Goal: Information Seeking & Learning: Compare options

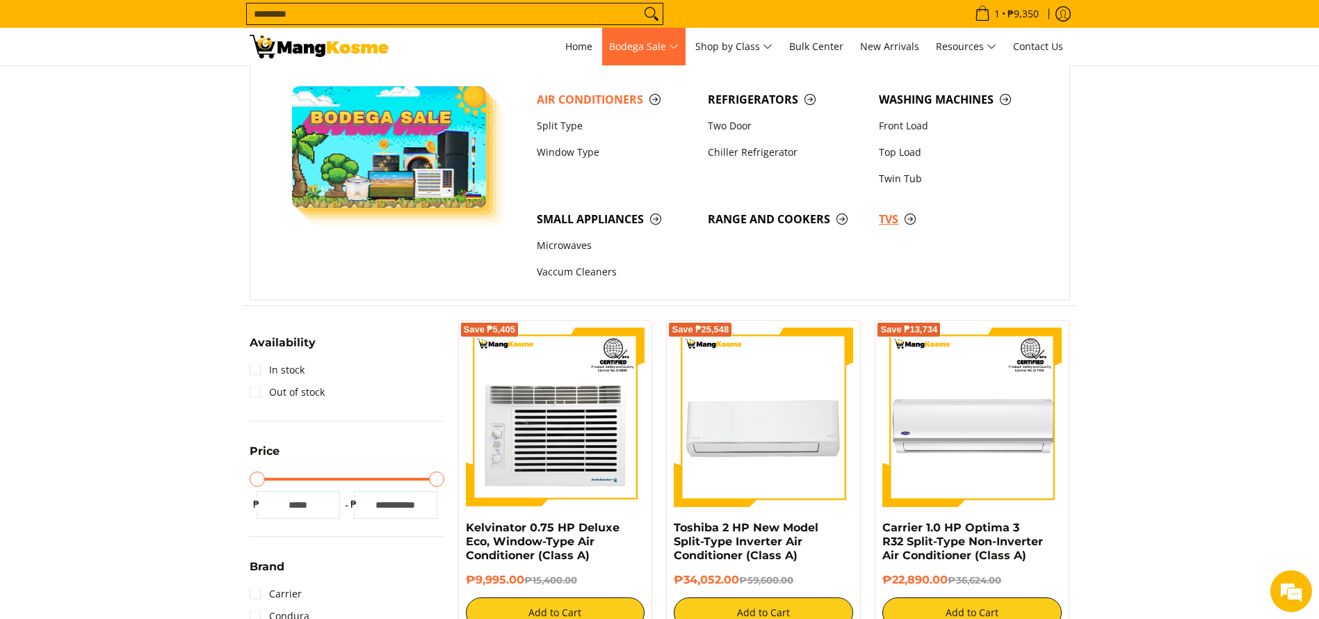
click at [892, 218] on span "TVs" at bounding box center [957, 219] width 157 height 17
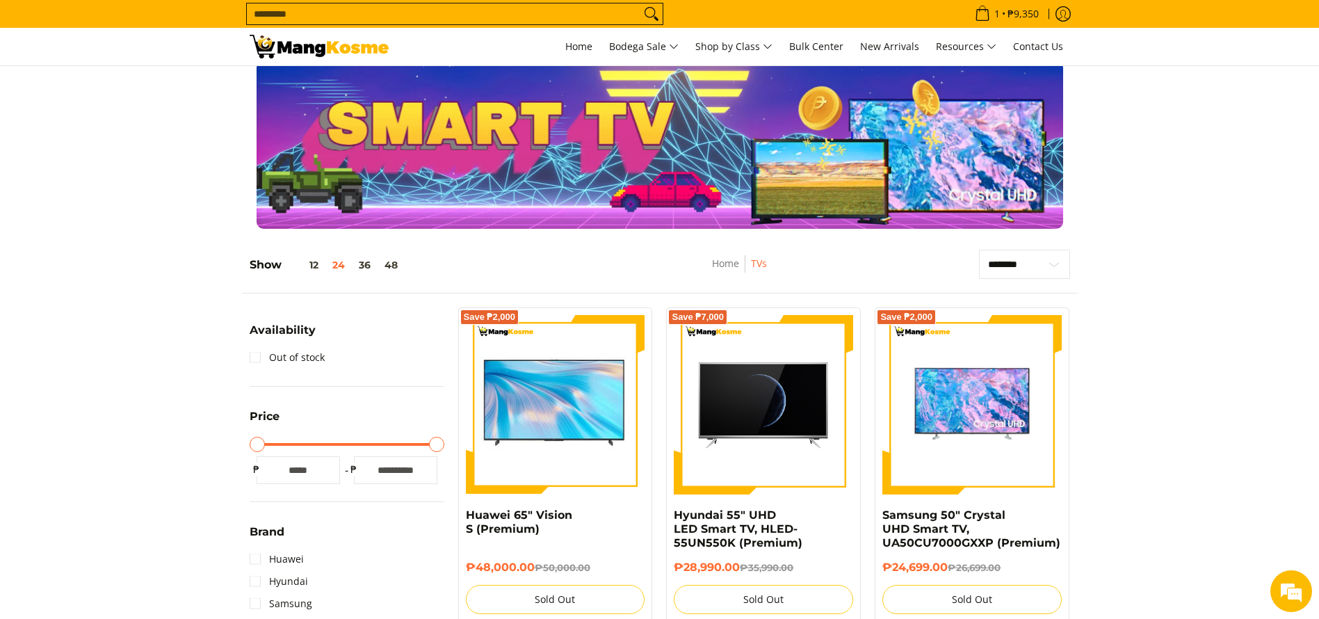
scroll to position [7, 0]
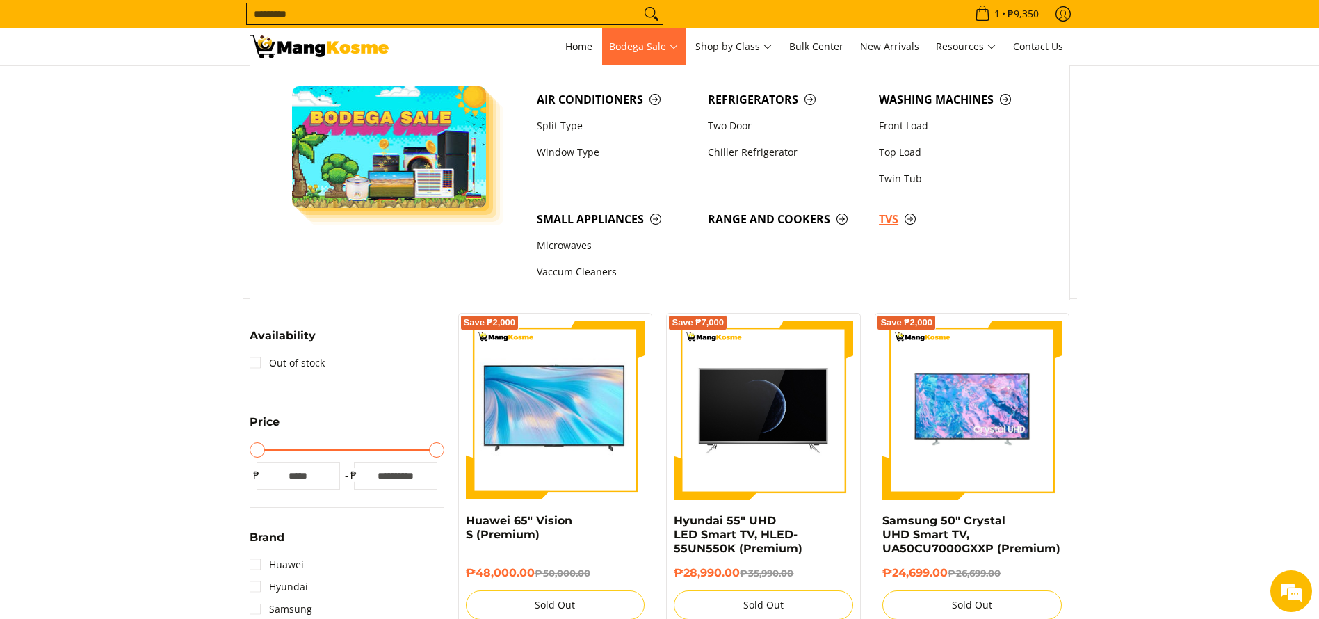
click at [912, 220] on span "TVs" at bounding box center [957, 219] width 157 height 17
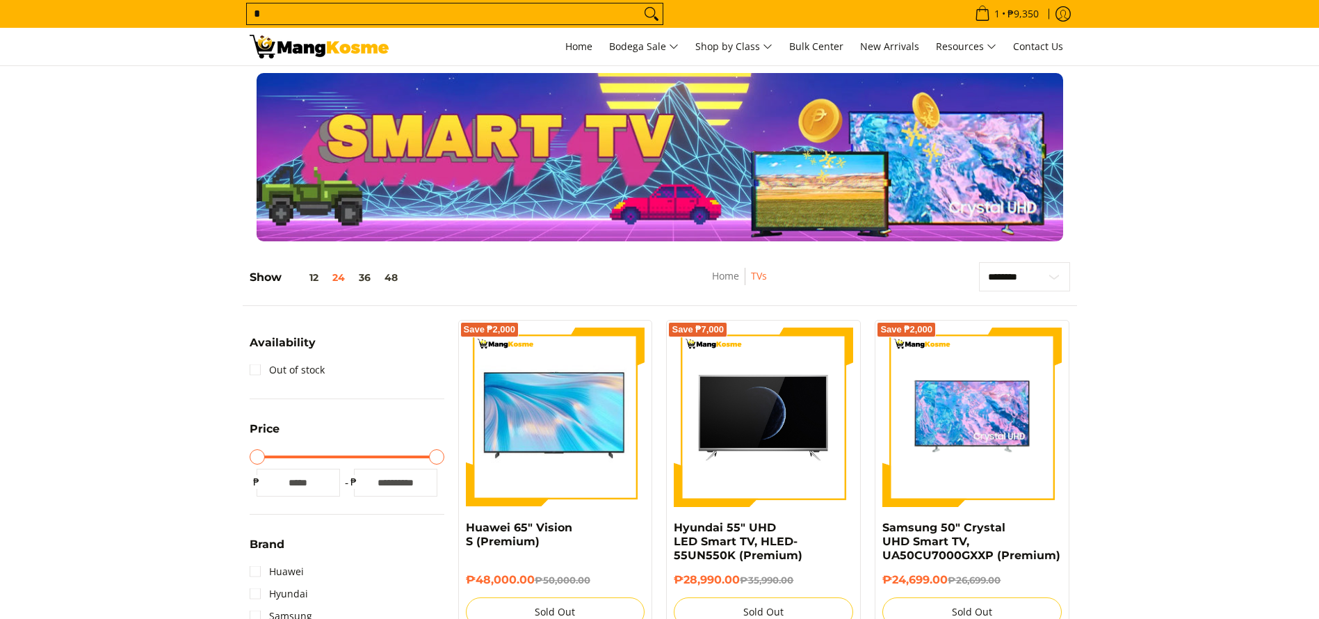
click at [350, 19] on input "*" at bounding box center [444, 13] width 394 height 21
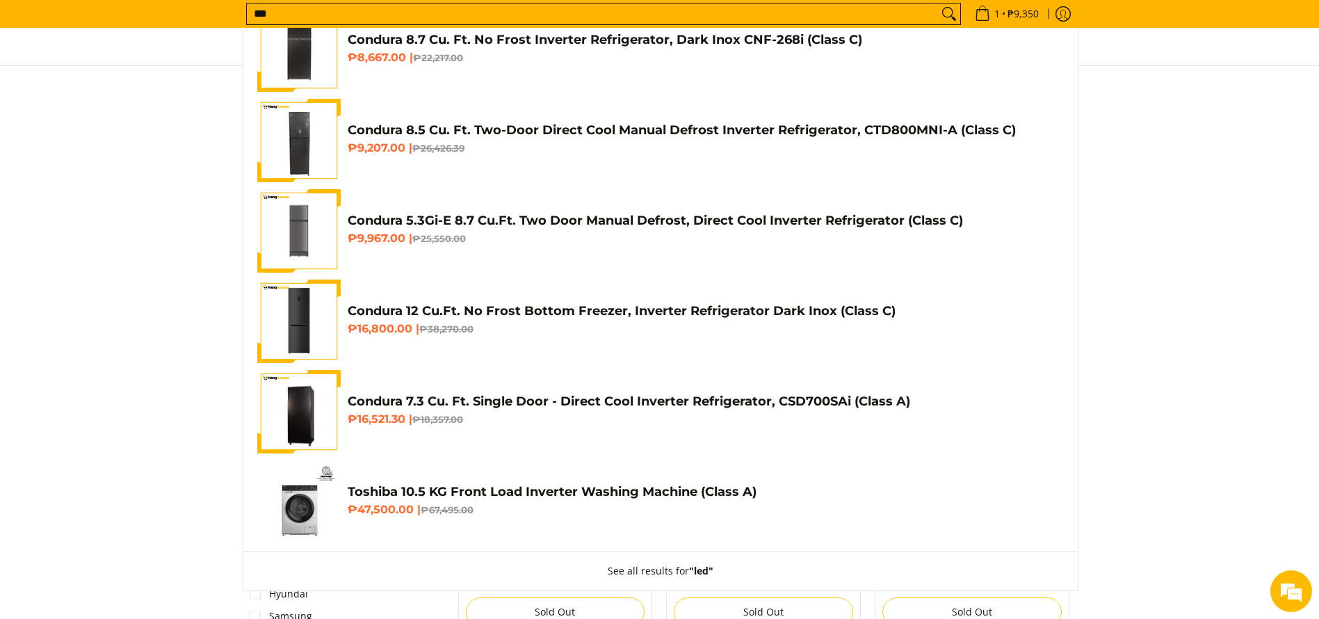
click at [647, 18] on input "***" at bounding box center [592, 13] width 691 height 21
type input "*******"
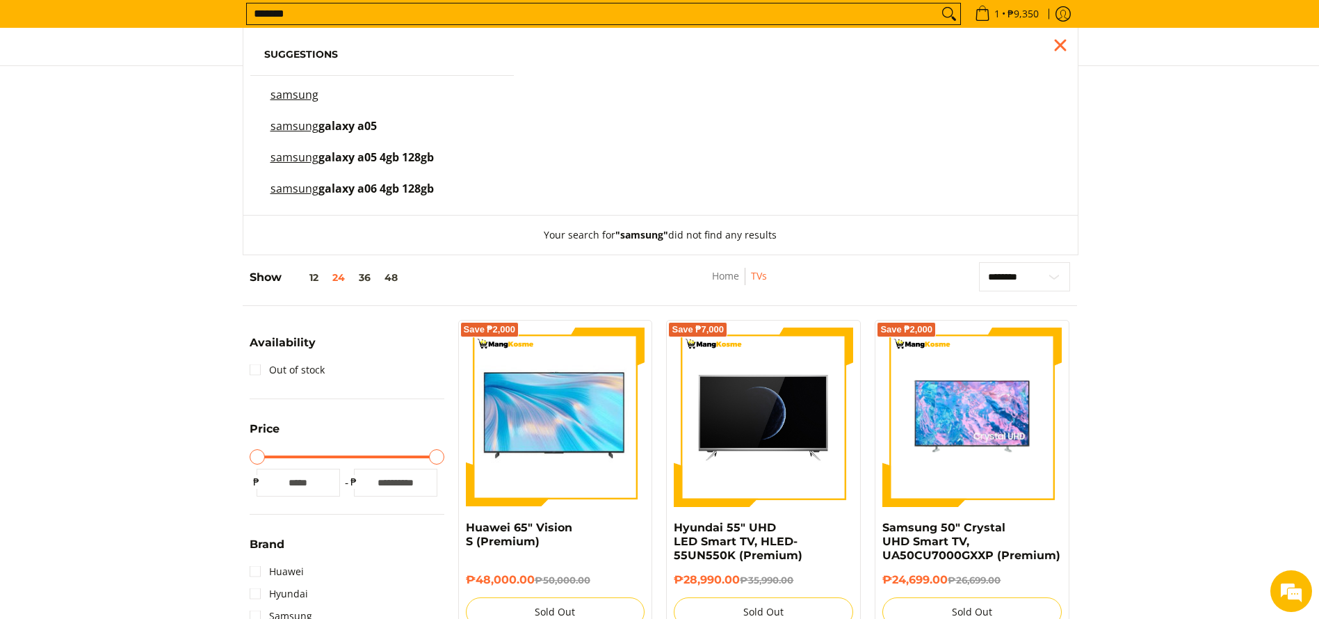
click at [489, 10] on input "*******" at bounding box center [592, 13] width 691 height 21
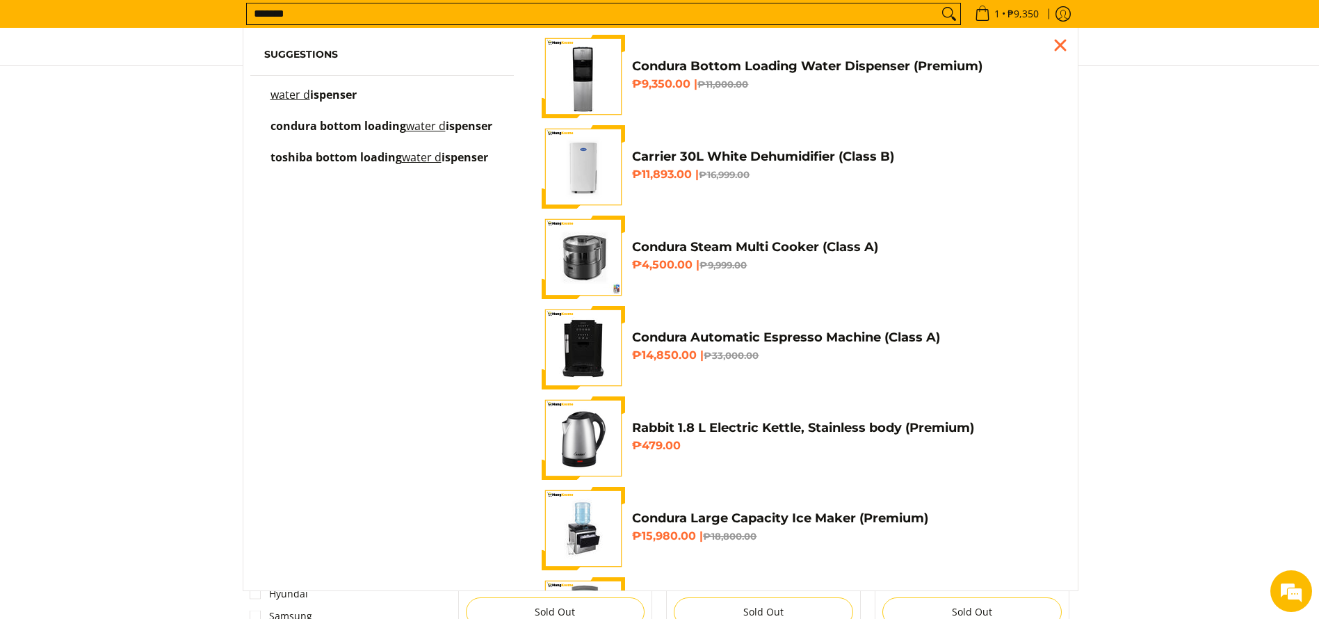
type input "*******"
click at [853, 65] on h4 "Condura Bottom Loading Water Dispenser (Premium)" at bounding box center [844, 66] width 424 height 16
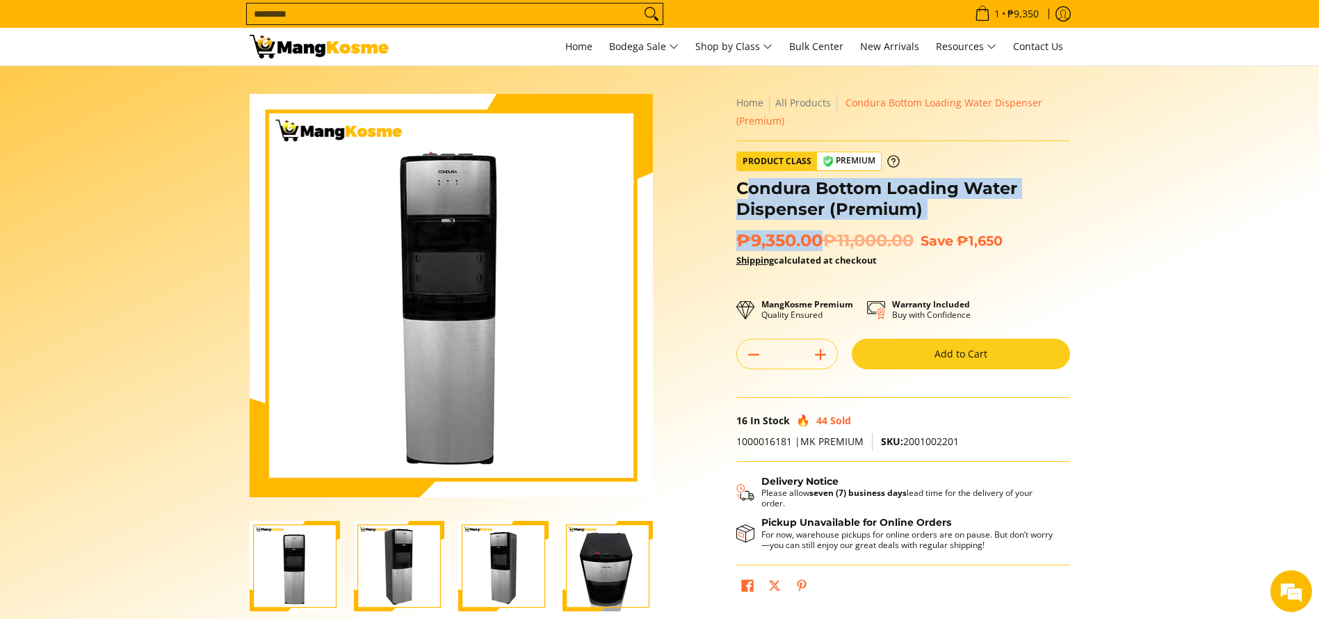
copy div "ondura Bottom Loading Water Dispenser (Premium) ₱9,350.00"
copy div "Condura Bottom Loading Water Dispenser (Premium) ₱9,350.00"
drag, startPoint x: 822, startPoint y: 236, endPoint x: 736, endPoint y: 189, distance: 98.3
click at [736, 189] on div "**********" at bounding box center [903, 353] width 334 height 519
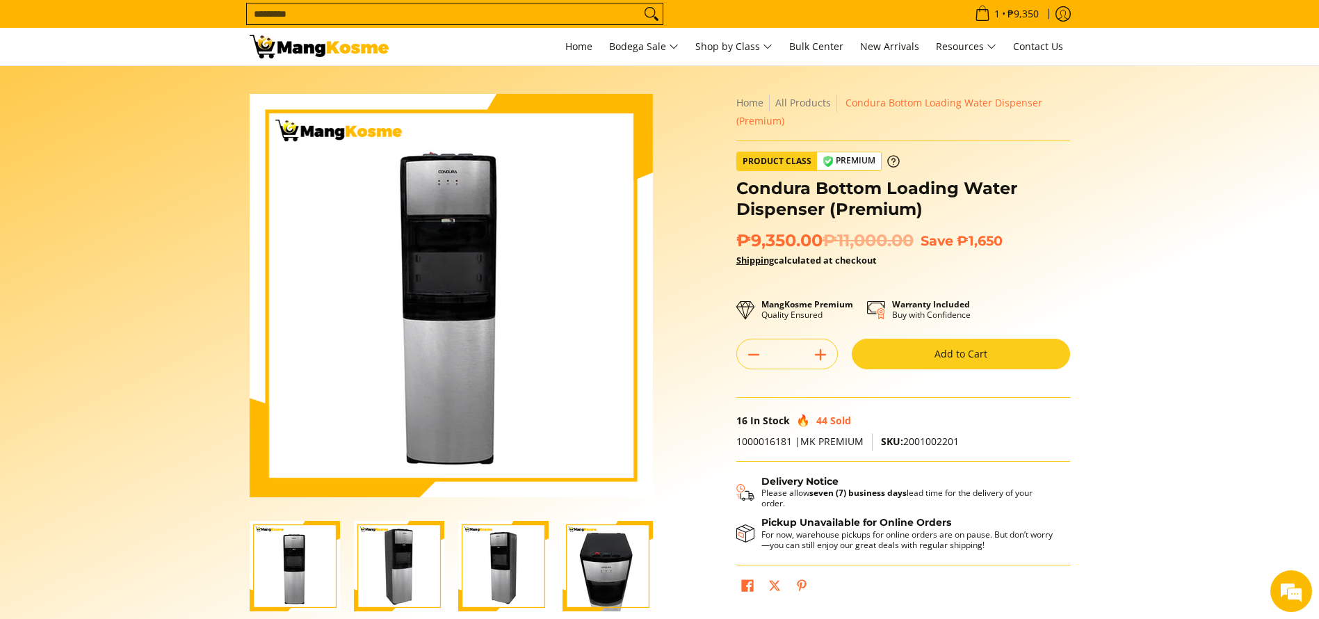
click at [891, 273] on p "Shipping calculated at checkout" at bounding box center [903, 266] width 334 height 31
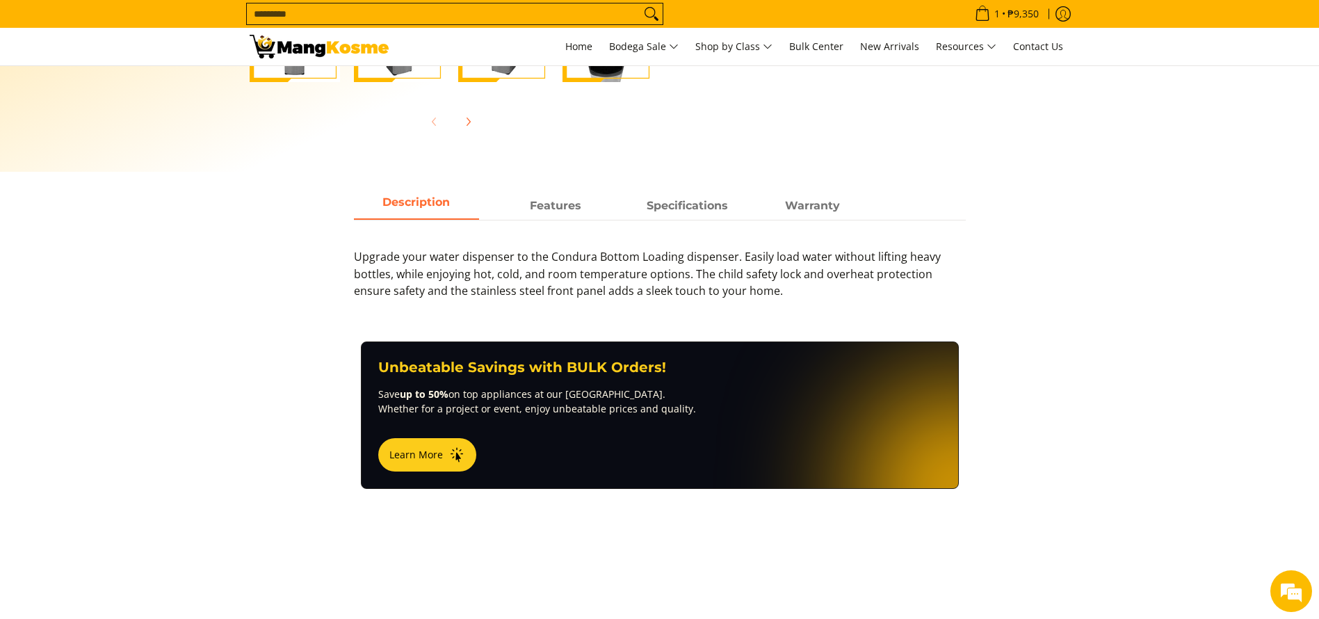
scroll to position [542, 0]
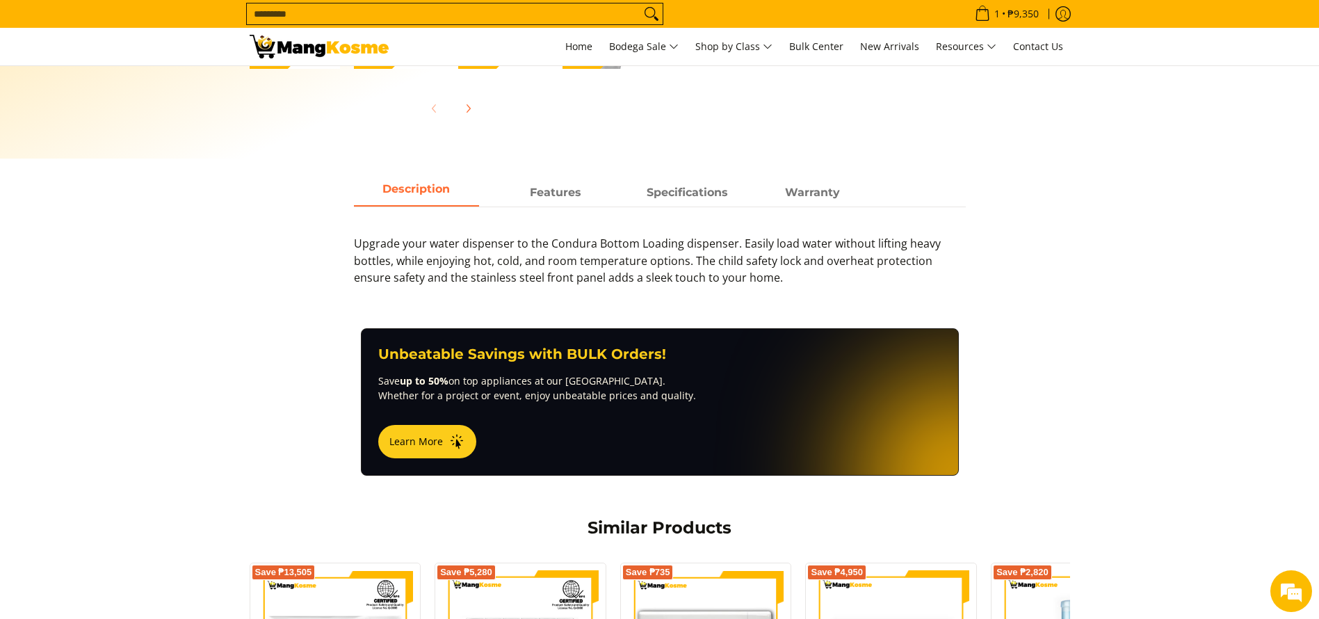
click at [736, 241] on p "Upgrade your water dispenser to the Condura Bottom Loading dispenser. Easily lo…" at bounding box center [660, 267] width 612 height 65
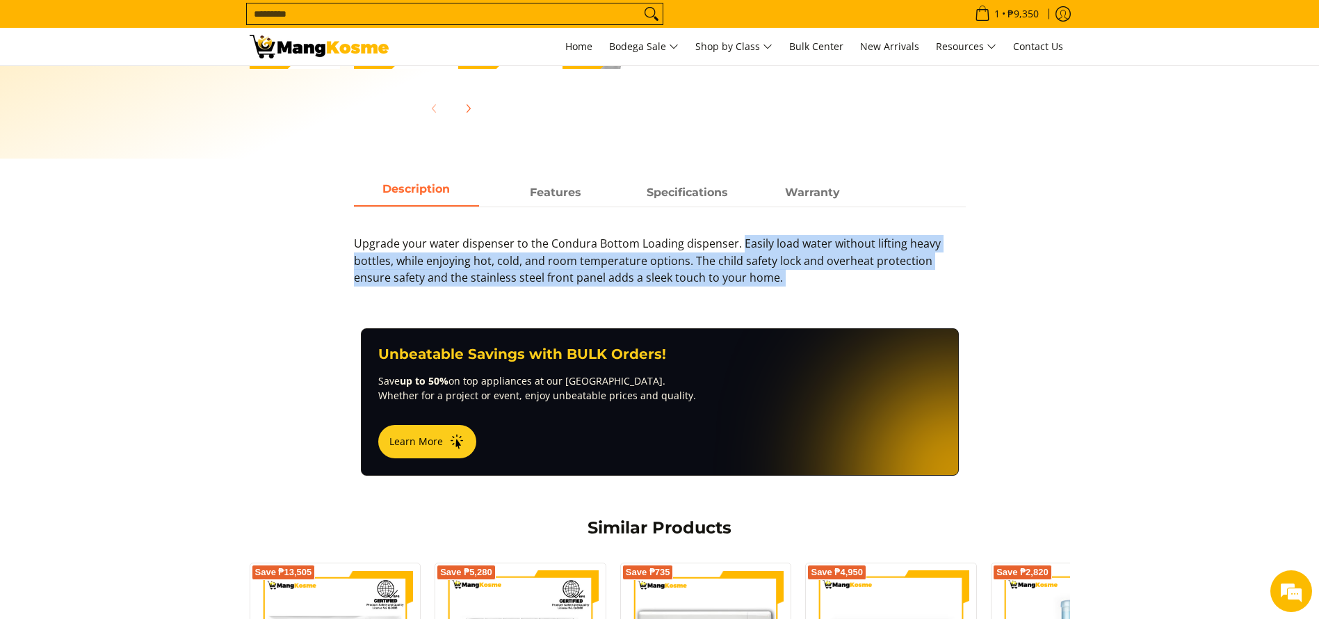
drag, startPoint x: 737, startPoint y: 241, endPoint x: 741, endPoint y: 280, distance: 39.2
click at [741, 280] on p "Upgrade your water dispenser to the Condura Bottom Loading dispenser. Easily lo…" at bounding box center [660, 267] width 612 height 65
copy main "Easily load water without lifting heavy bottles, while enjoying hot, cold, and …"
click at [752, 169] on link "Class C" at bounding box center [738, 178] width 56 height 26
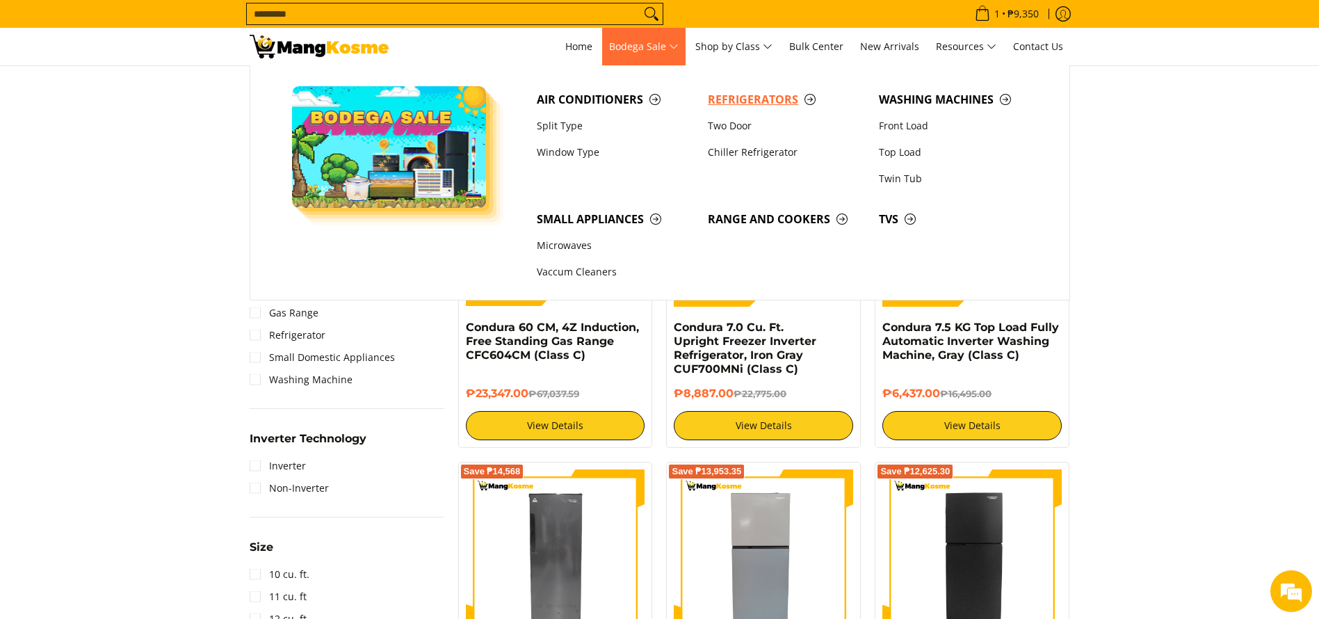
click at [727, 102] on span "Refrigerators" at bounding box center [786, 99] width 157 height 17
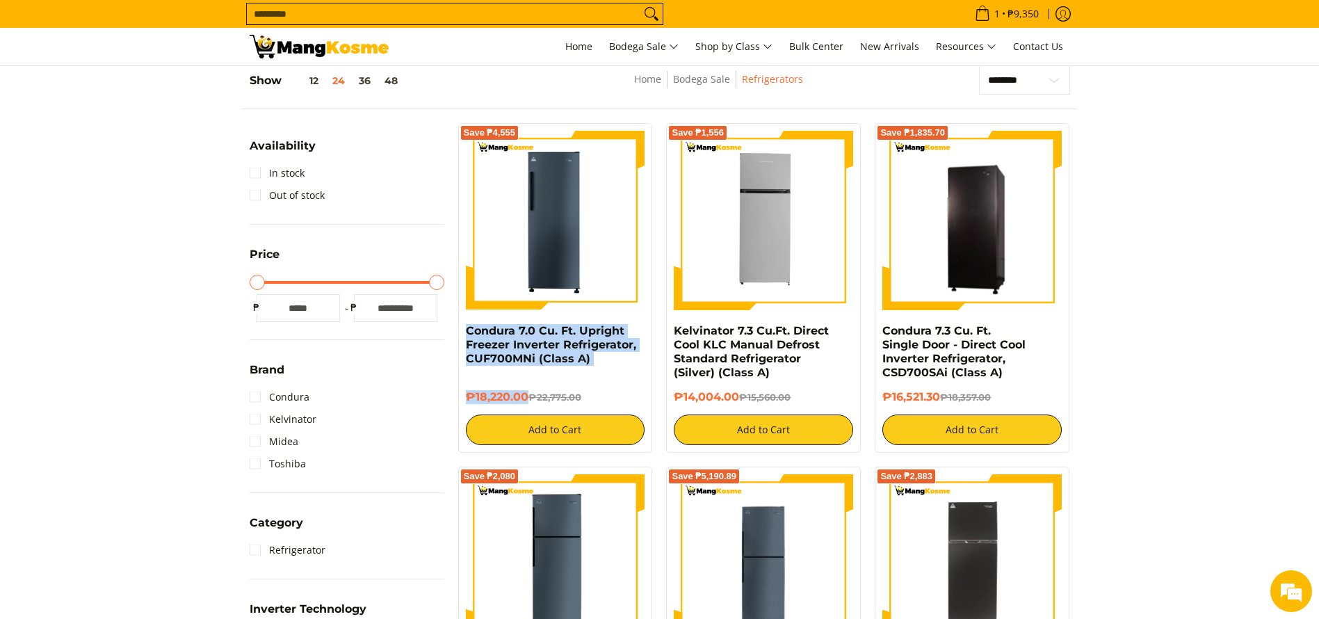
drag, startPoint x: 530, startPoint y: 393, endPoint x: 458, endPoint y: 325, distance: 98.9
click at [458, 325] on div "Save ₱4,555 Condura 7.0 Cu. Ft. Upright Freezer Inverter Refrigerator, CUF700MN…" at bounding box center [555, 288] width 195 height 330
copy div "Condura 7.0 Cu. Ft. Upright Freezer Inverter Refrigerator, CUF700MNi (Class A) …"
click at [754, 348] on link "Kelvinator 7.3 Cu.Ft. Direct Cool KLC Manual Defrost Standard Refrigerator (Sil…" at bounding box center [751, 351] width 155 height 55
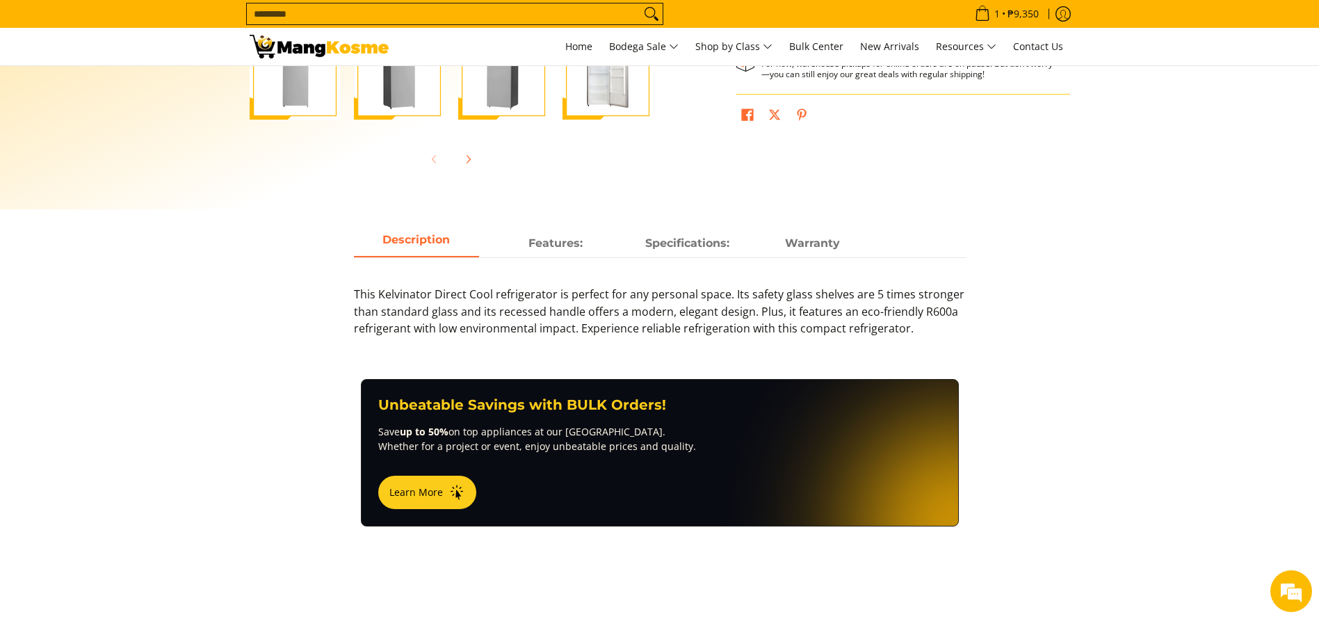
scroll to position [524, 0]
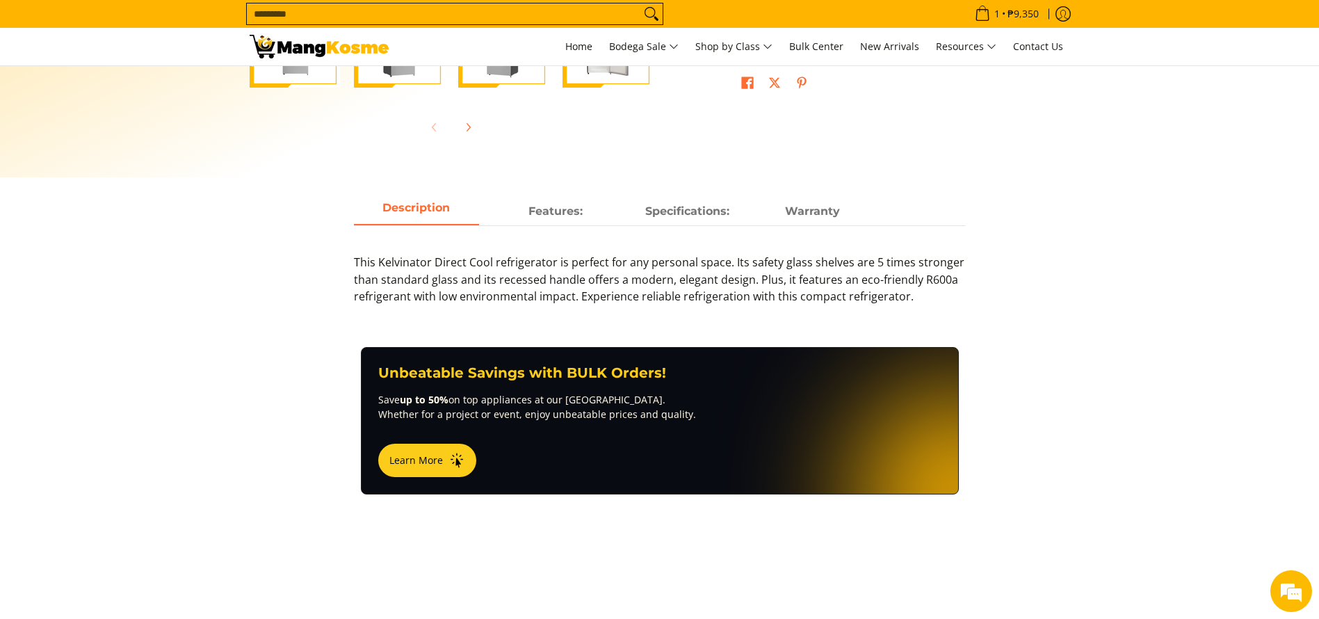
drag, startPoint x: 1332, startPoint y: 48, endPoint x: 1334, endPoint y: 229, distance: 181.5
click at [1318, 229] on html "Skip to Main Content Home Bodega Sale Shop by Class Bulk Center New Arrivals Re…" at bounding box center [659, 323] width 1319 height 1695
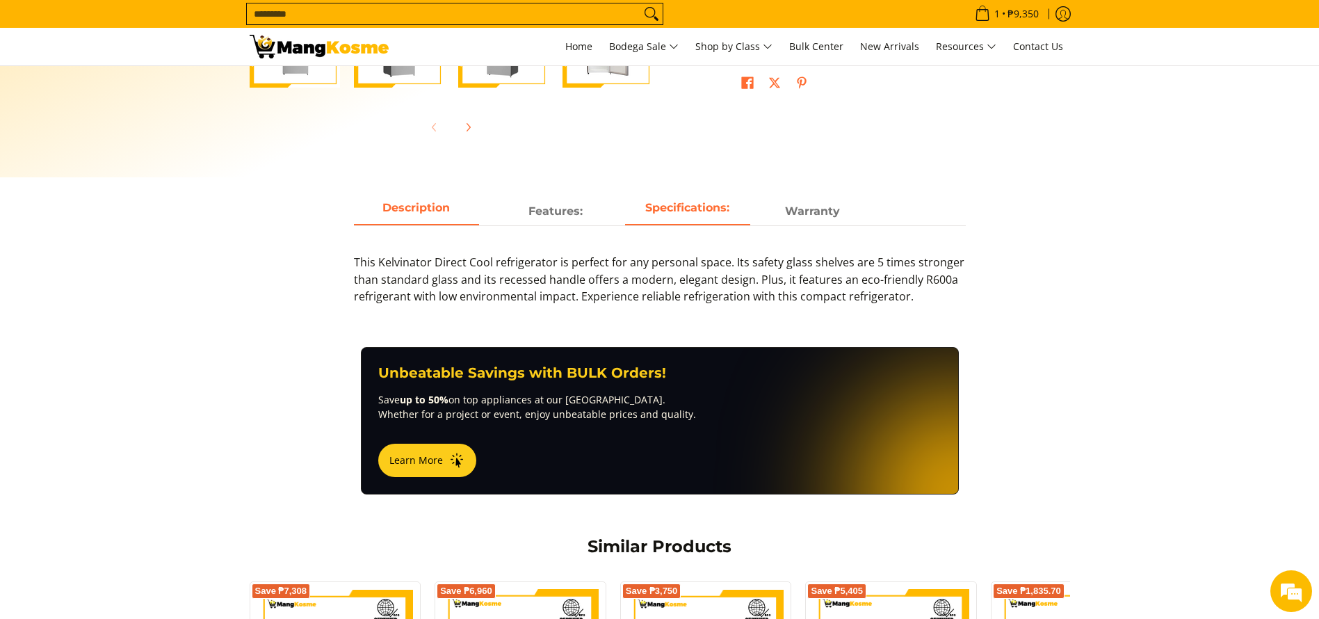
click at [738, 213] on span "Specifications:" at bounding box center [687, 211] width 125 height 25
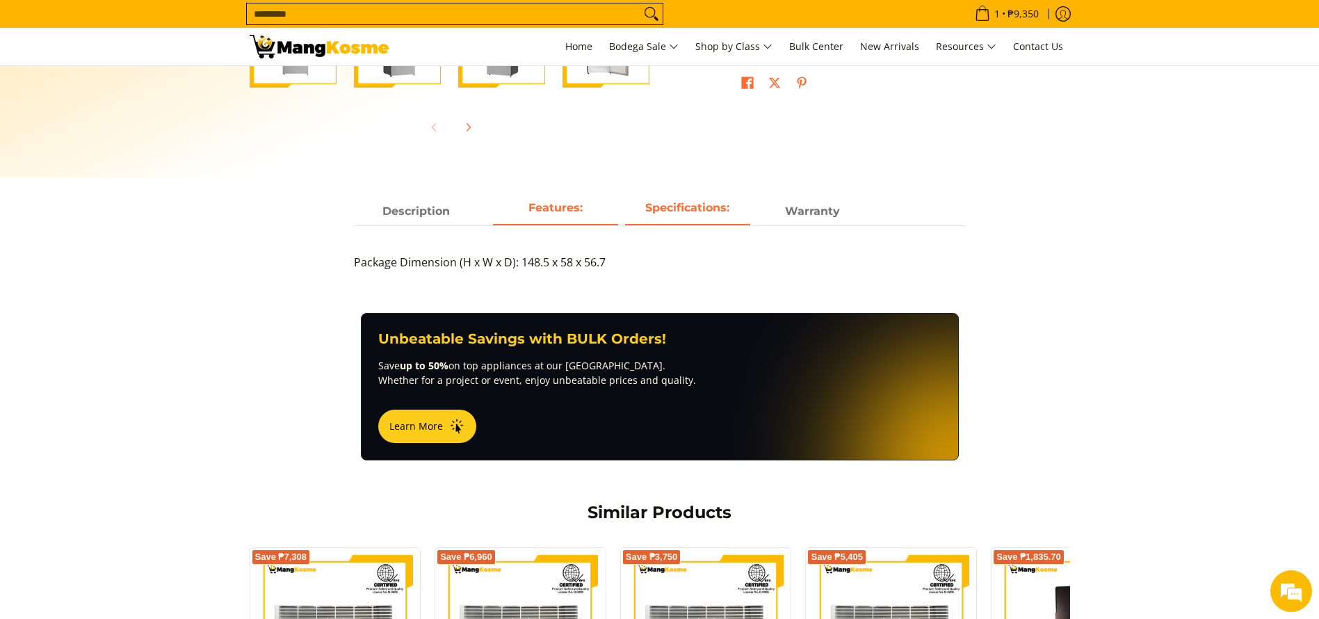
click at [552, 224] on link "Features:" at bounding box center [555, 212] width 125 height 26
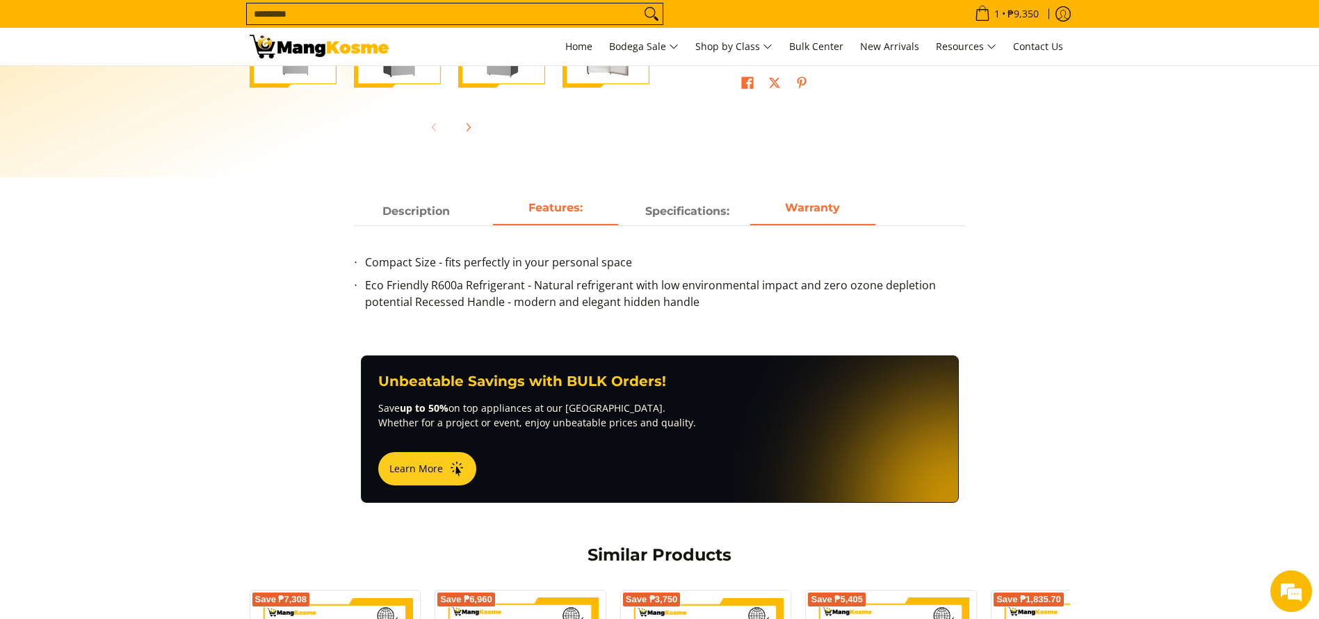
click at [777, 220] on span "Warranty" at bounding box center [812, 211] width 125 height 25
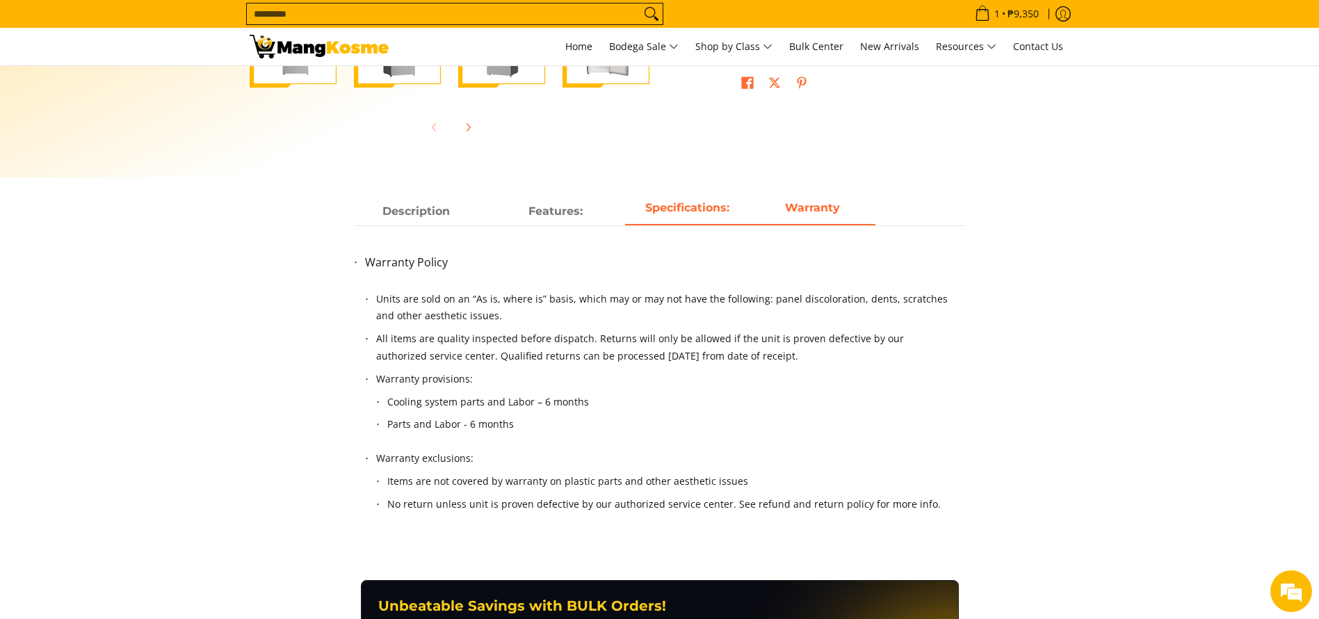
click at [664, 216] on span "Specifications:" at bounding box center [687, 211] width 125 height 25
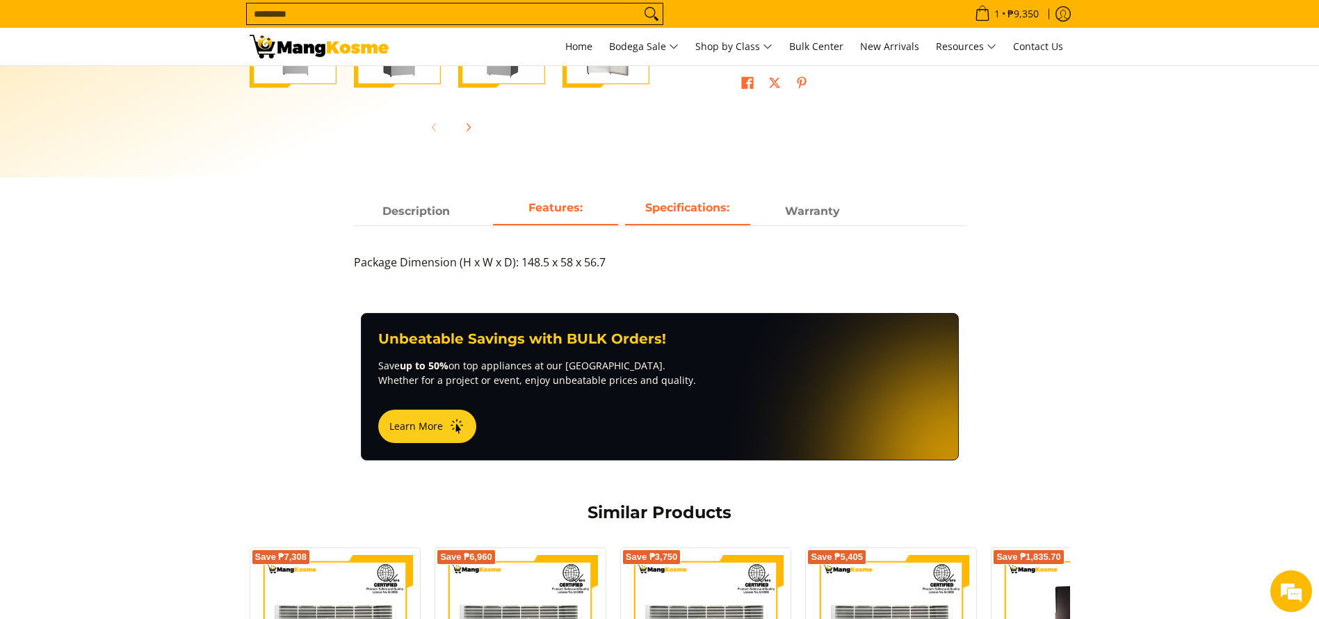
click at [533, 212] on strong "Features:" at bounding box center [555, 207] width 54 height 13
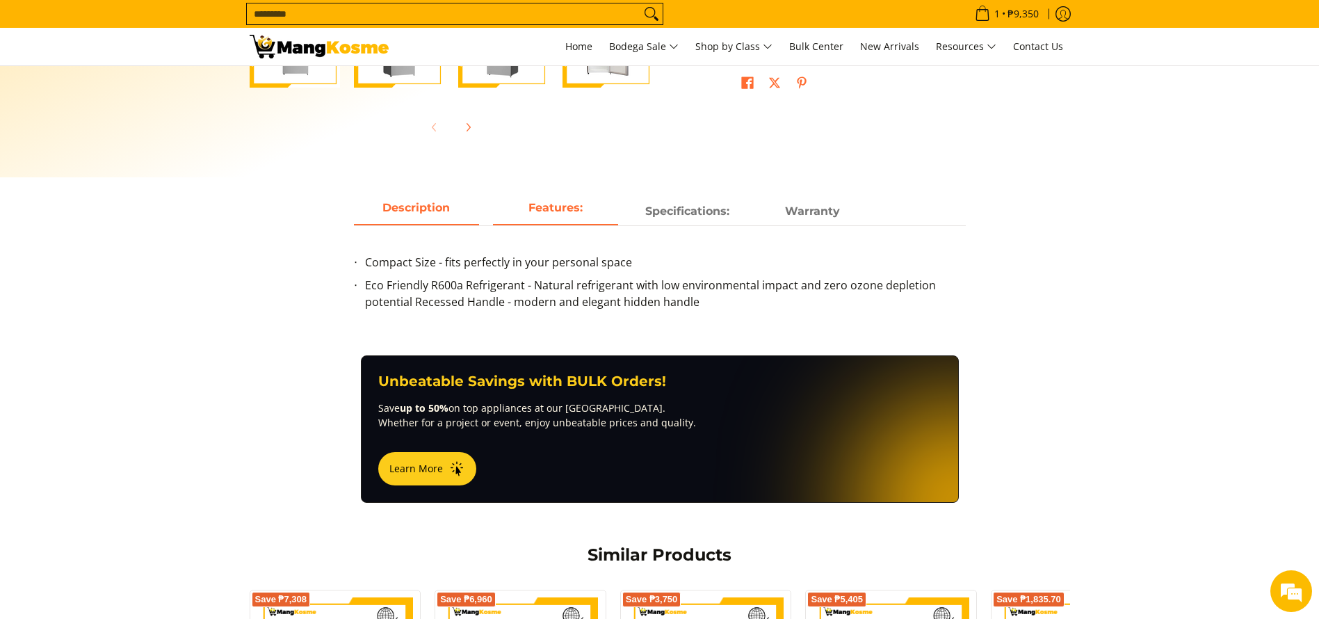
click at [418, 211] on span "Description" at bounding box center [416, 211] width 125 height 25
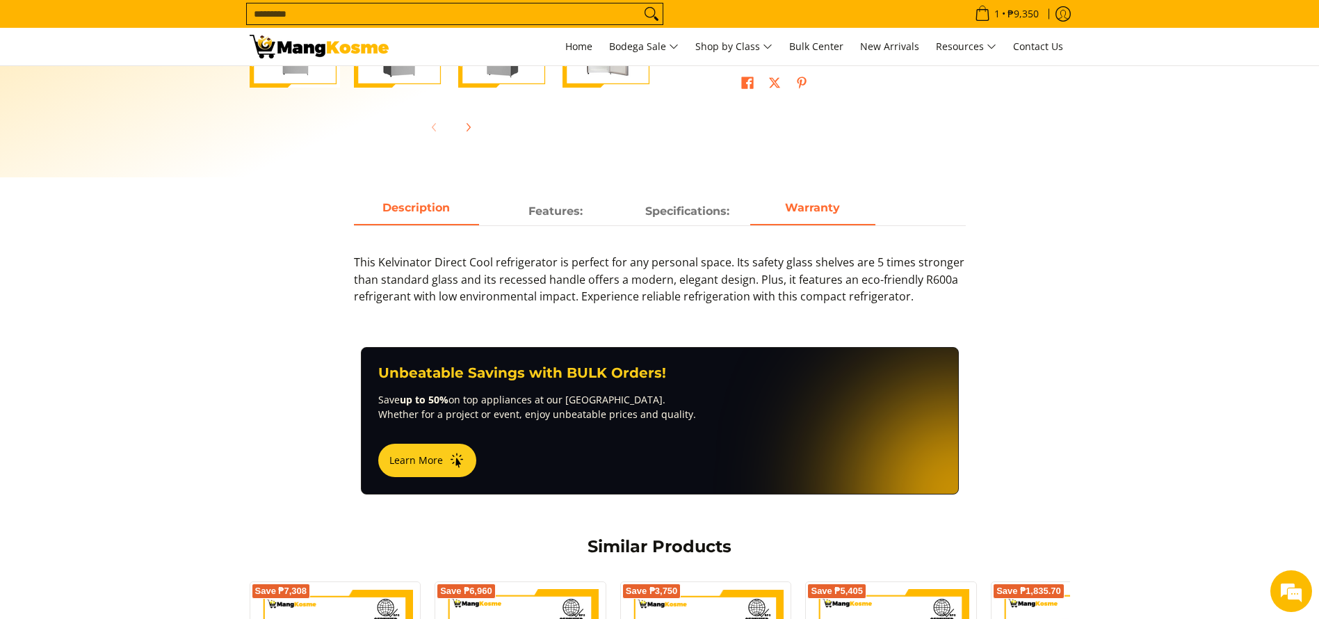
scroll to position [0, 0]
click at [823, 216] on span "Warranty" at bounding box center [812, 211] width 125 height 25
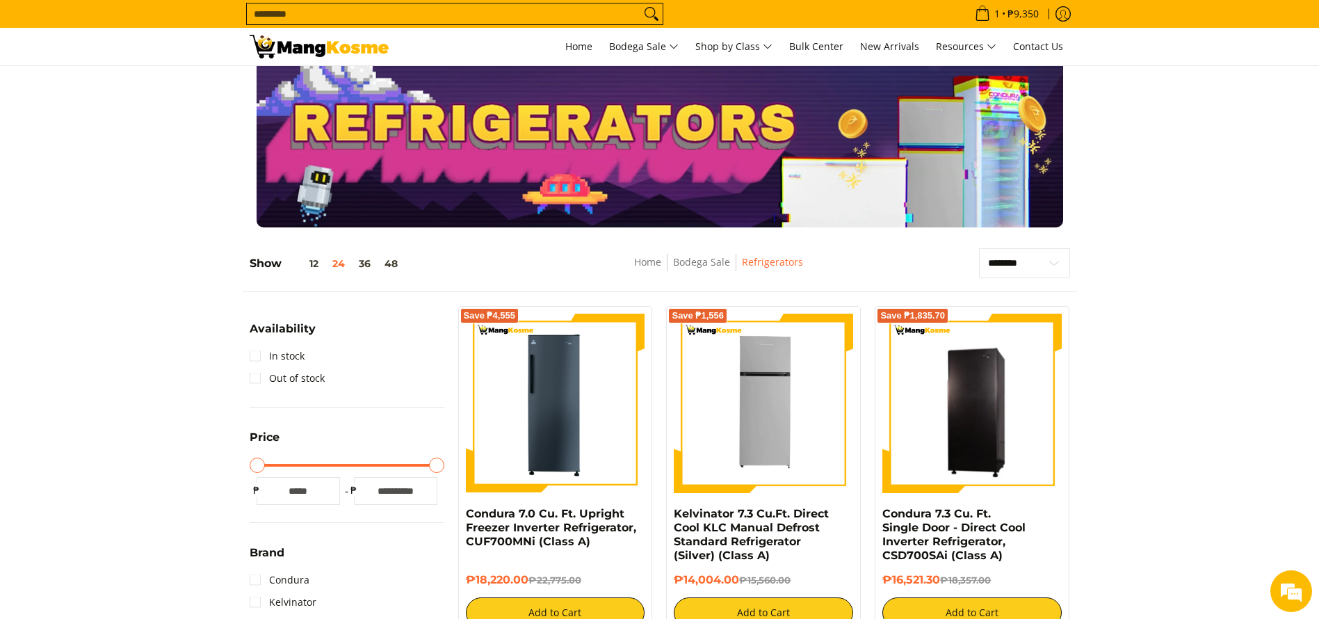
drag, startPoint x: 944, startPoint y: 582, endPoint x: 873, endPoint y: 515, distance: 98.4
click at [873, 515] on div "Save ₱1,835.70 Condura 7.3 Cu. Ft. Single Door - Direct Cool Inverter Refrigera…" at bounding box center [972, 471] width 209 height 330
copy div "Condura 7.3 Cu. Ft. Single Door - Direct Cool Inverter Refrigerator, CSD700SAi …"
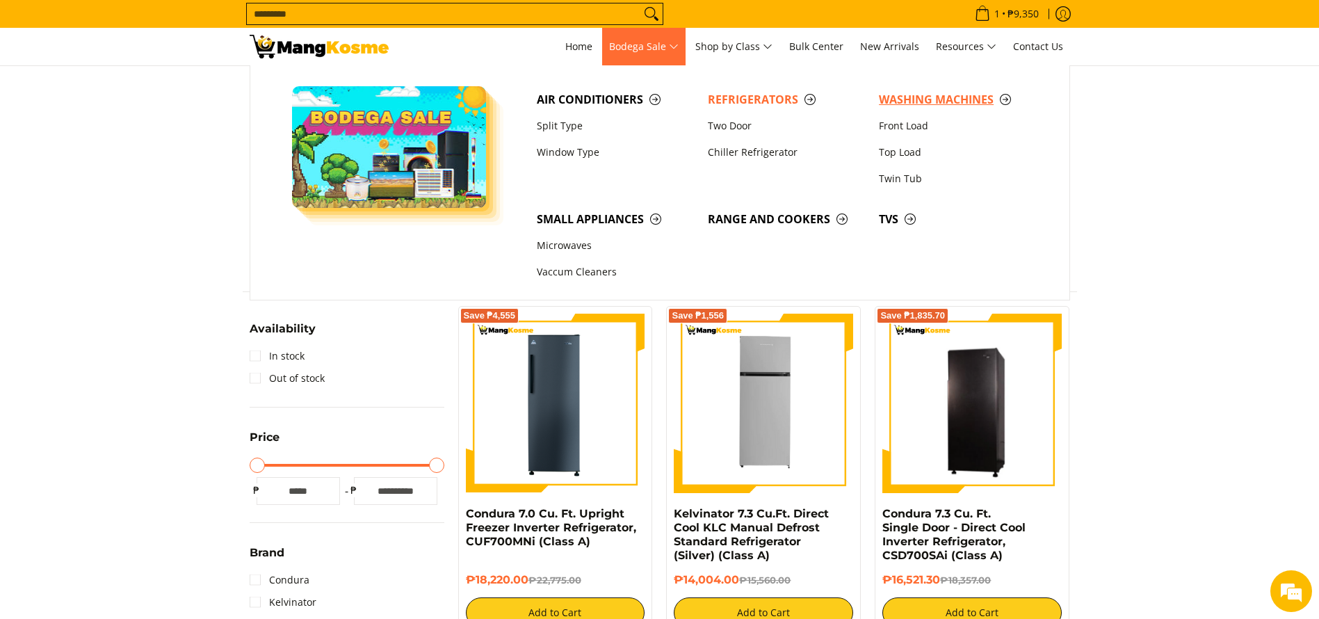
click at [914, 88] on link "Washing Machines" at bounding box center [957, 99] width 171 height 26
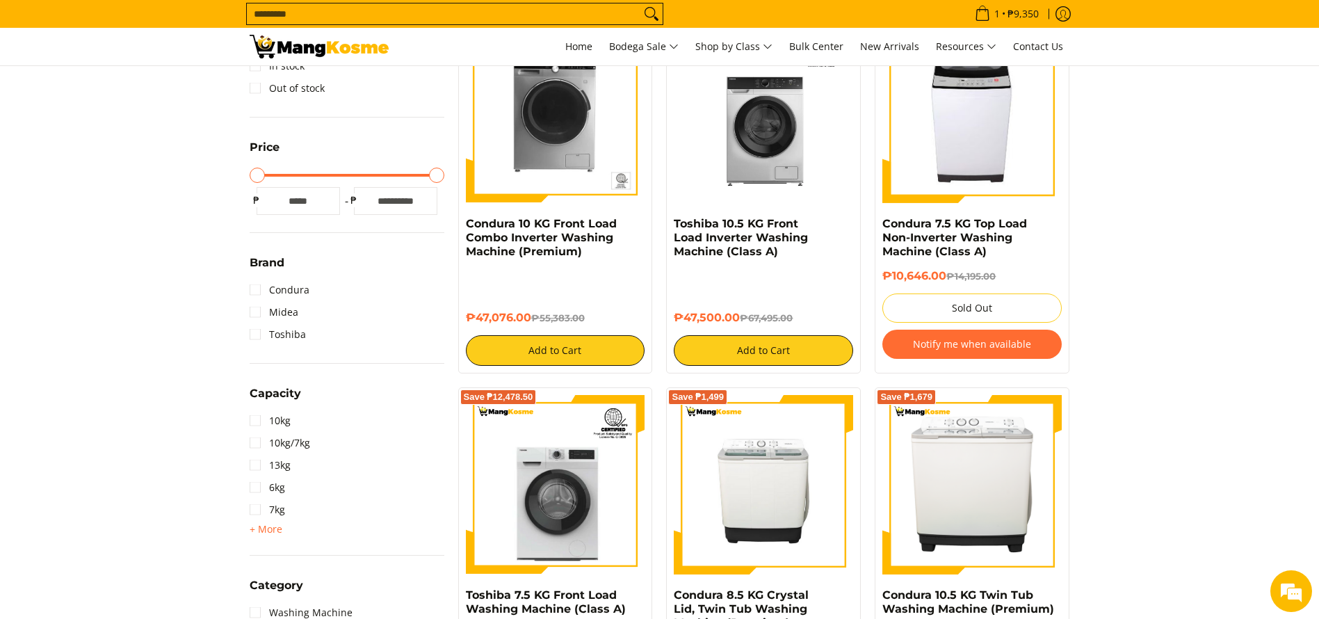
scroll to position [308, 0]
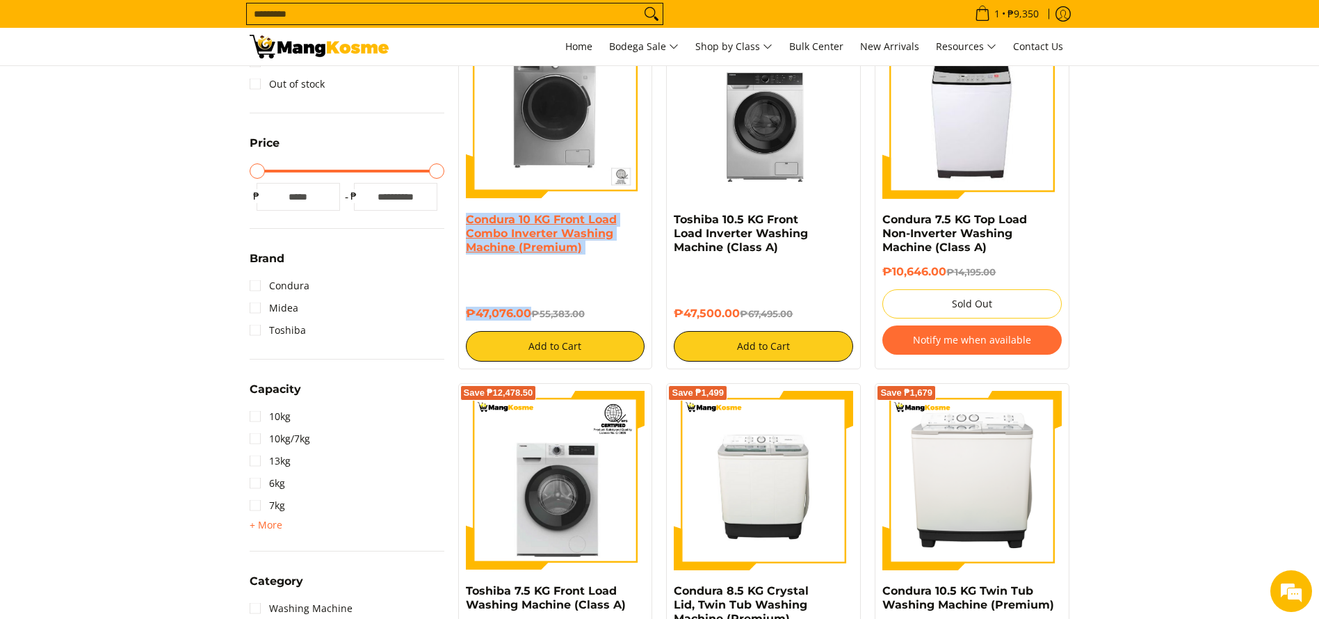
copy div "Condura 10 KG Front Load Combo Inverter Washing Machine (Premium) ₱47,076.00"
drag, startPoint x: 531, startPoint y: 312, endPoint x: 469, endPoint y: 219, distance: 111.3
click at [469, 219] on div "Condura 10 KG Front Load Combo Inverter Washing Machine (Premium) ₱47,076.00 ₱5…" at bounding box center [555, 287] width 179 height 149
drag, startPoint x: 743, startPoint y: 312, endPoint x: 663, endPoint y: 213, distance: 126.1
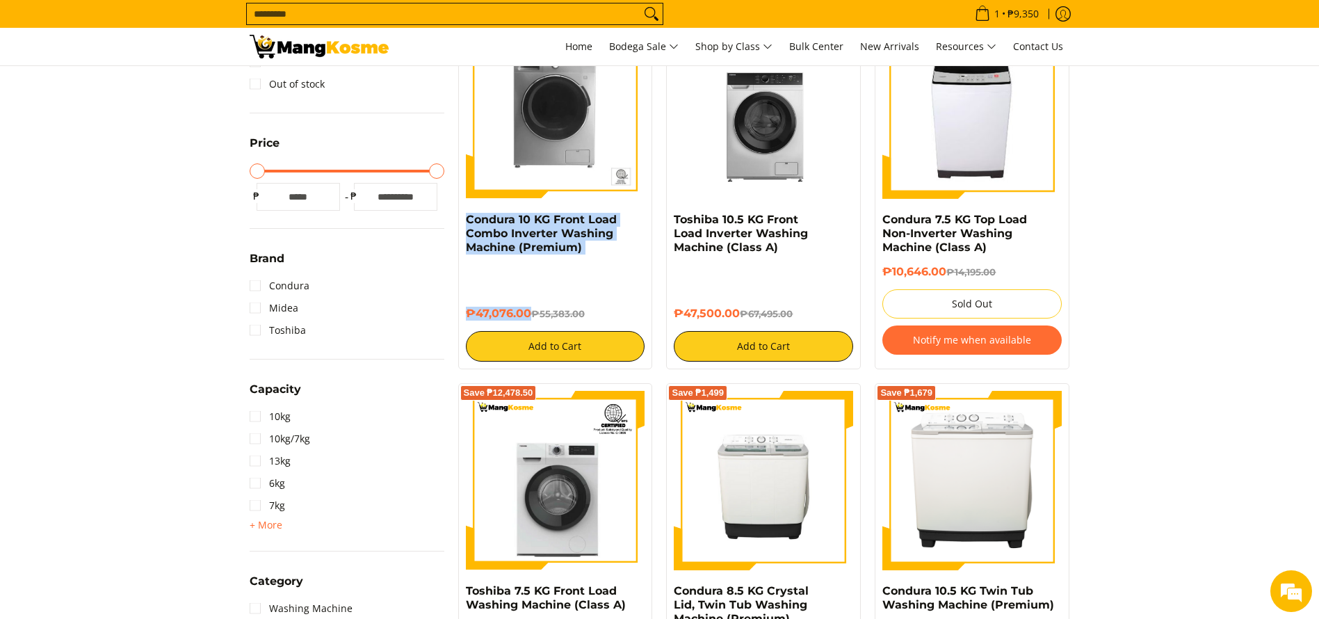
click at [663, 213] on div "Save ₱19,995 Toshiba 10.5 KG Front Load Inverter Washing Machine (Class A) ₱47,…" at bounding box center [763, 190] width 209 height 357
copy div "Toshiba 10.5 KG Front Load Inverter Washing Machine (Class A) ₱47,500.00"
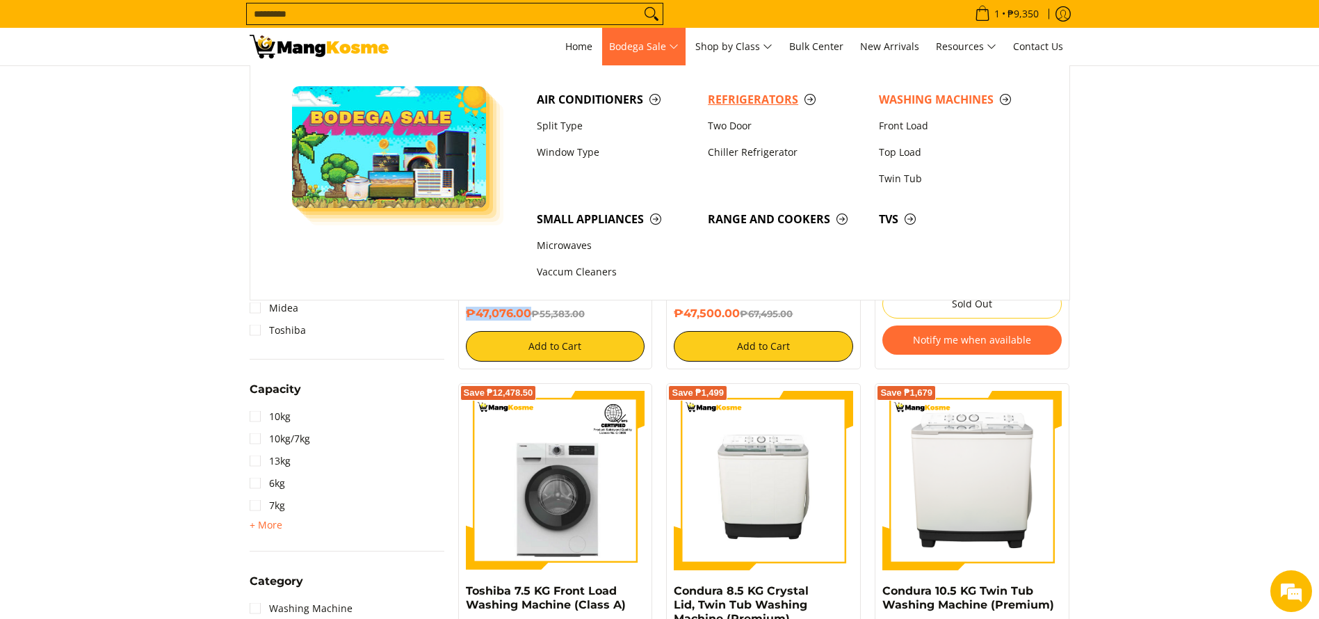
click at [725, 94] on span "Refrigerators" at bounding box center [786, 99] width 157 height 17
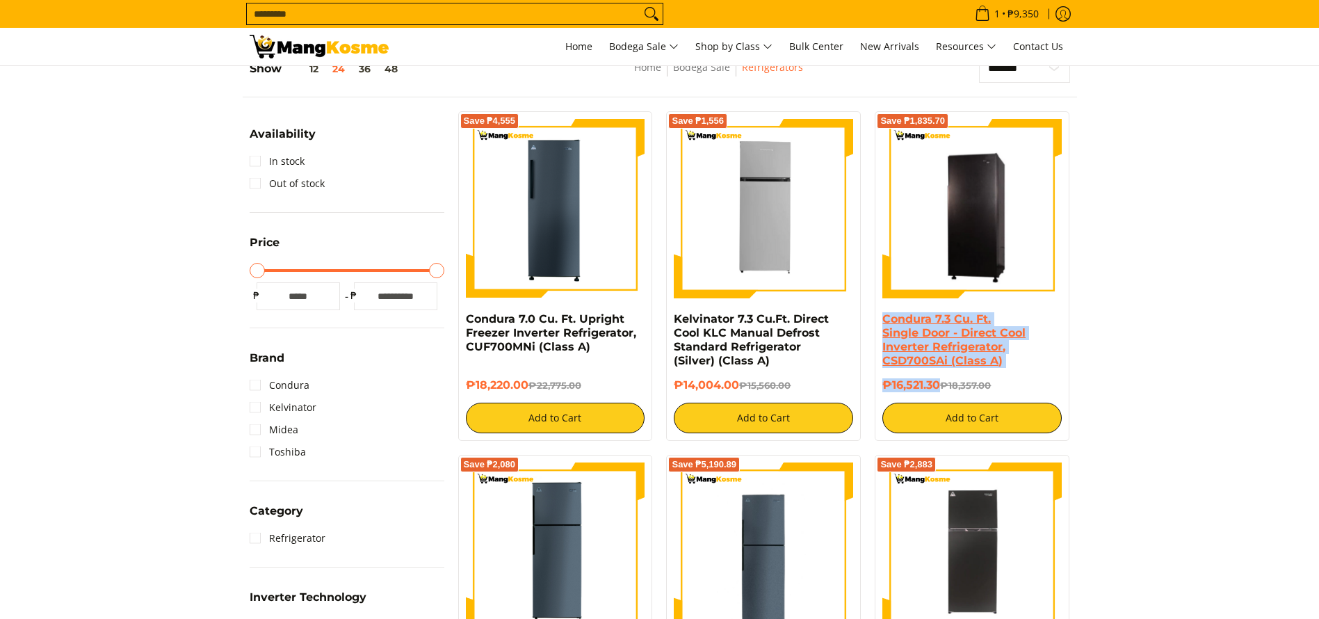
drag, startPoint x: 939, startPoint y: 387, endPoint x: 885, endPoint y: 314, distance: 90.0
click at [885, 314] on div "Condura 7.3 Cu. Ft. Single Door - Direct Cool Inverter Refrigerator, CSD700SAi …" at bounding box center [971, 372] width 179 height 121
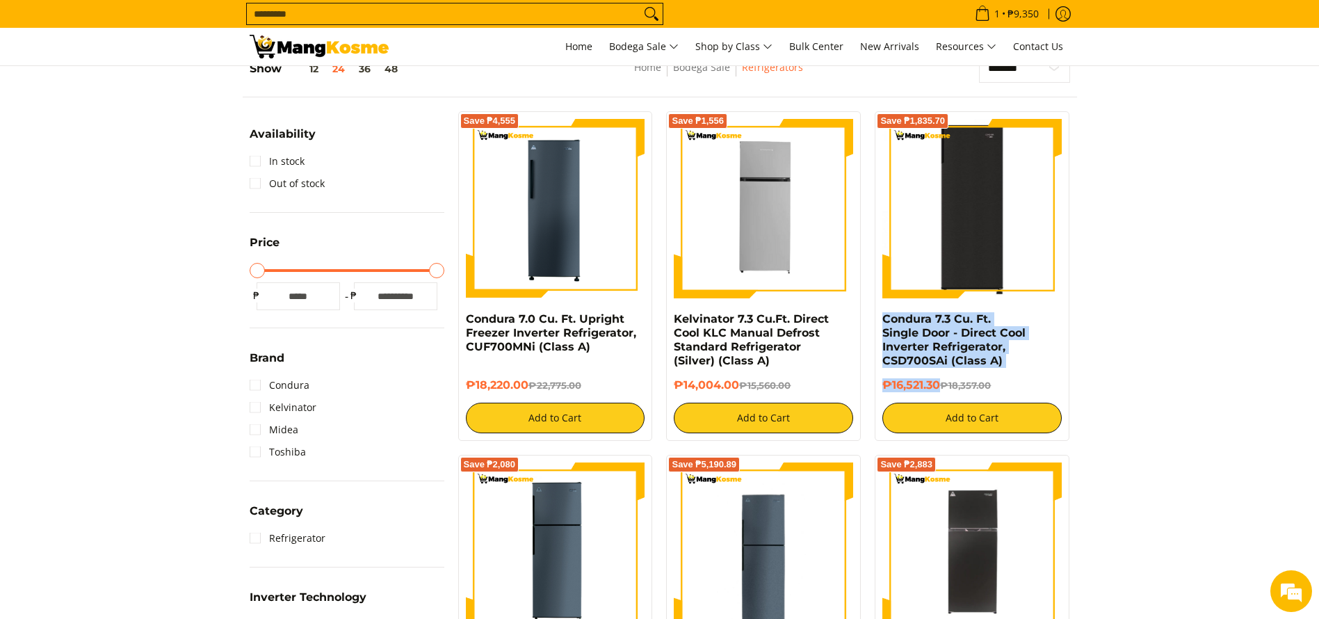
click at [967, 194] on img at bounding box center [971, 208] width 179 height 179
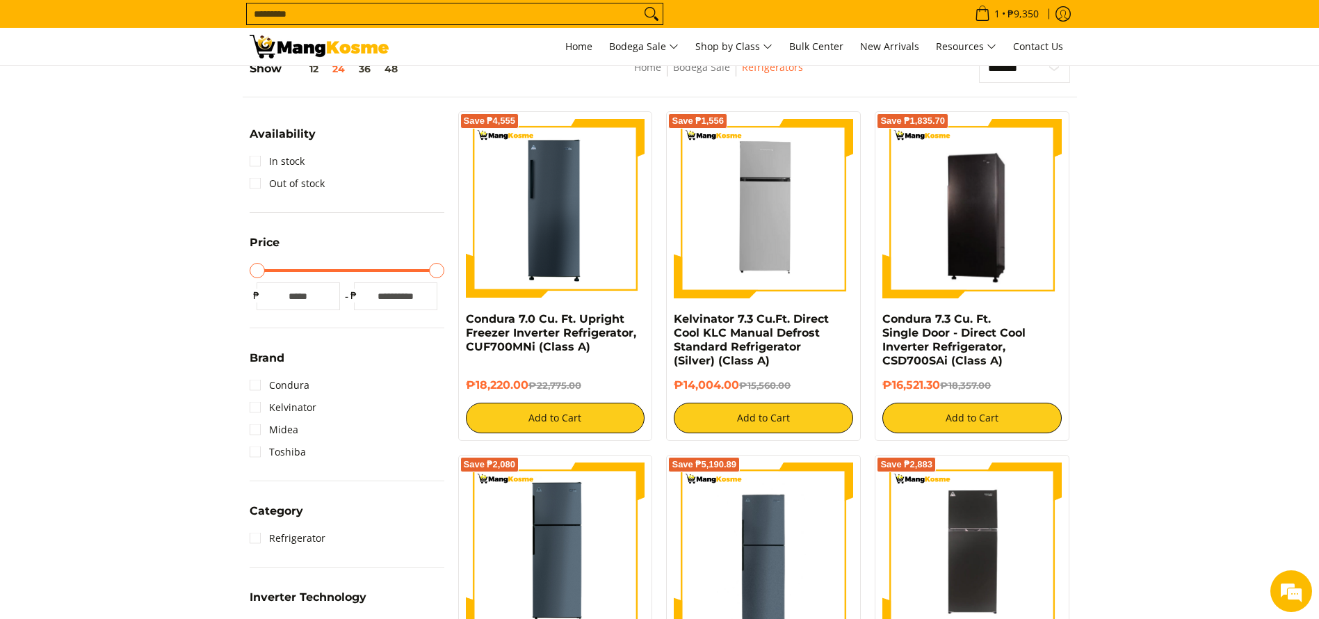
drag, startPoint x: 219, startPoint y: 52, endPoint x: 202, endPoint y: 33, distance: 25.6
click at [219, 53] on div "1 Log in Create an Account" at bounding box center [659, 47] width 1319 height 38
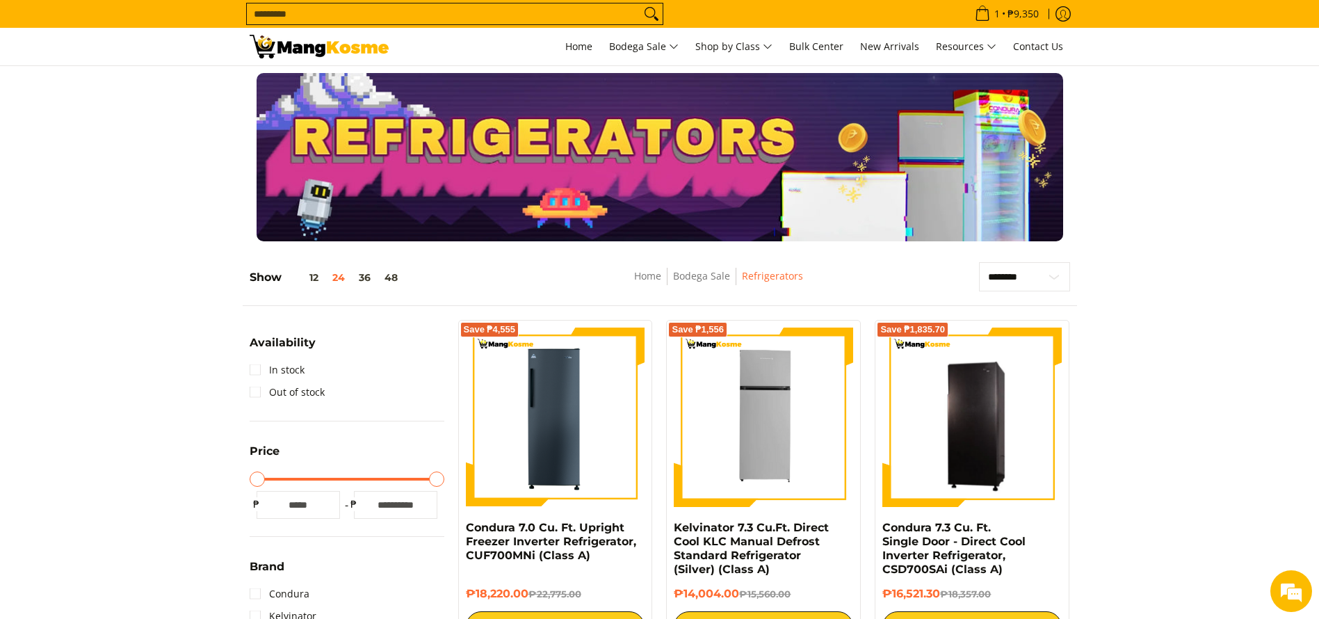
scroll to position [209, 0]
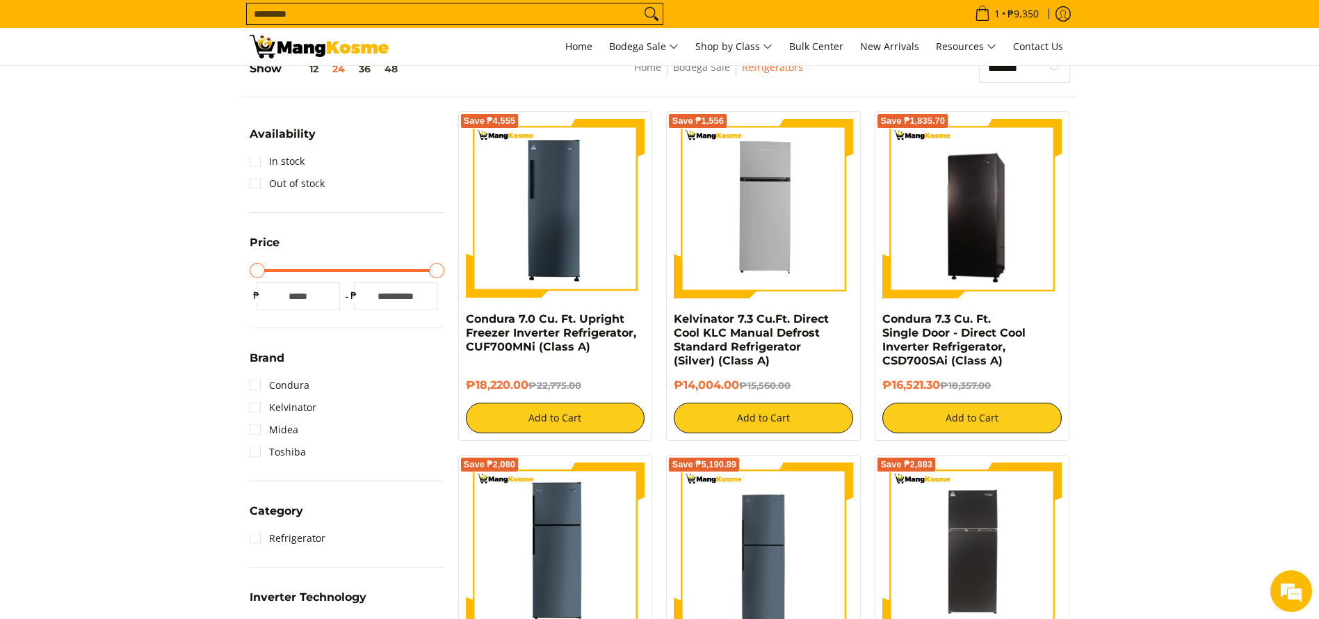
click at [385, 12] on input "Search..." at bounding box center [444, 13] width 394 height 21
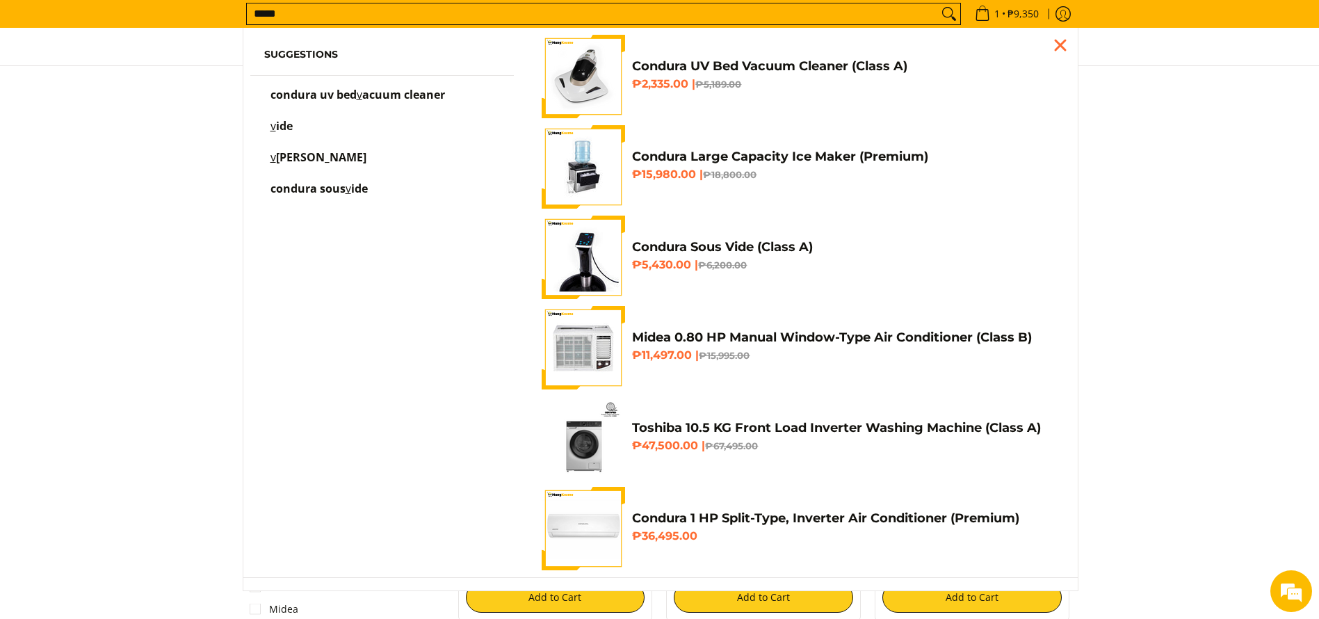
scroll to position [0, 0]
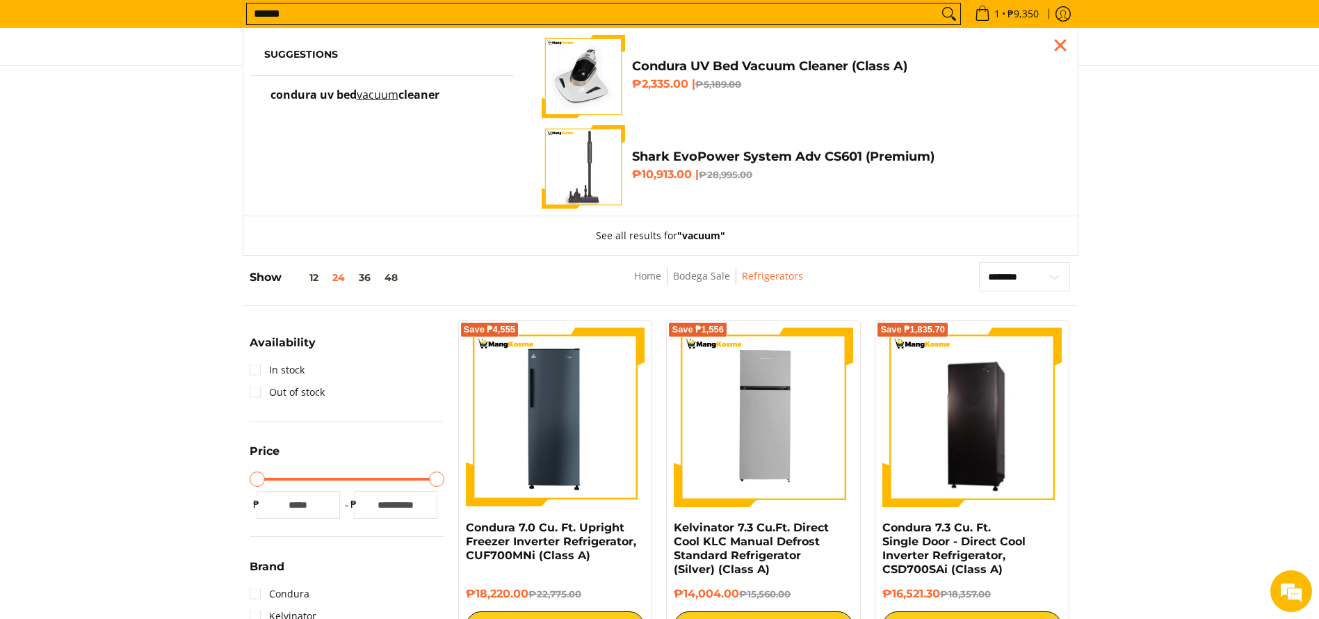
type input "******"
click at [188, 95] on div at bounding box center [659, 157] width 1319 height 168
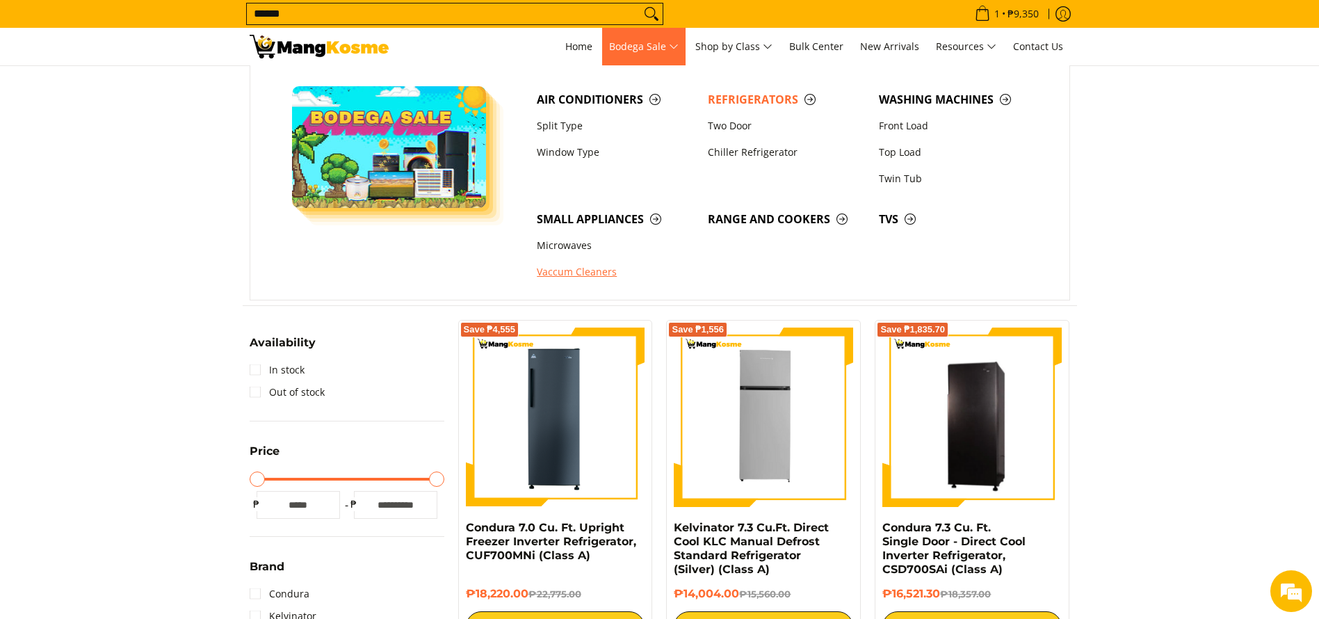
click at [573, 270] on link "Vaccum Cleaners" at bounding box center [615, 272] width 171 height 26
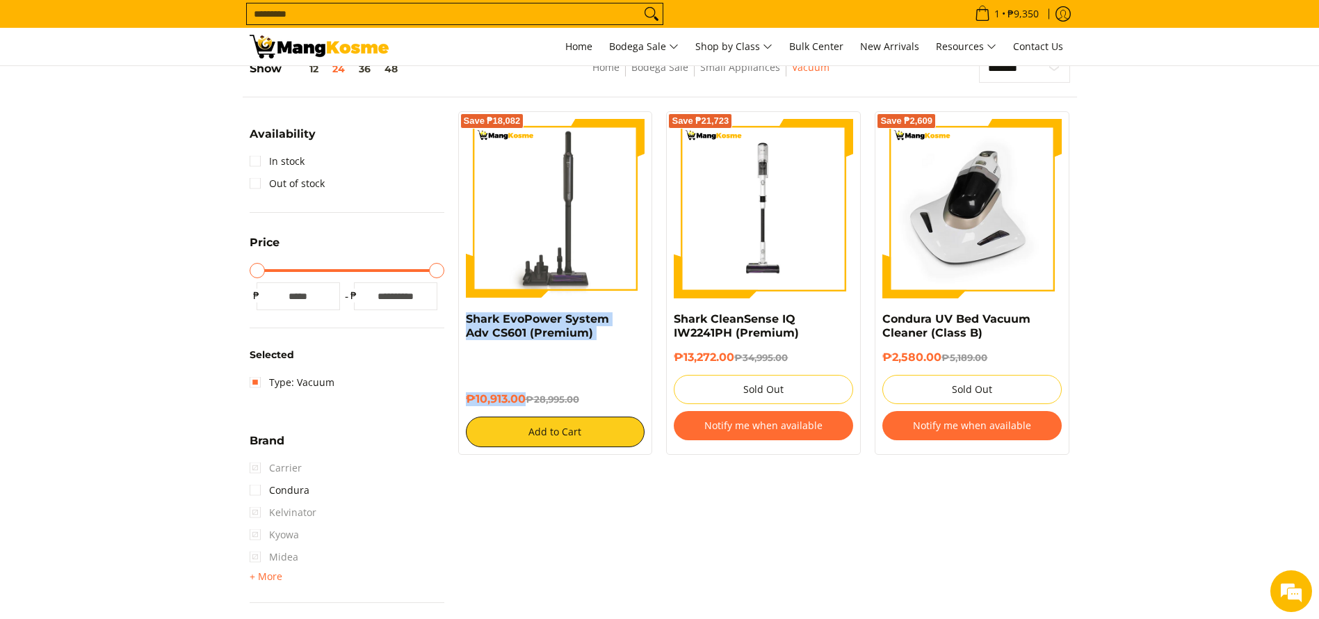
drag, startPoint x: 523, startPoint y: 395, endPoint x: 464, endPoint y: 320, distance: 95.1
click at [464, 320] on div "Save ₱18,082 Shark EvoPower System Adv CS601 (Premium) ₱10,913.00 ₱28,995.00 Ad…" at bounding box center [555, 282] width 195 height 343
copy div "Shark EvoPower System Adv CS601 (Premium) ₱10,913.00"
click at [559, 257] on img at bounding box center [555, 208] width 179 height 179
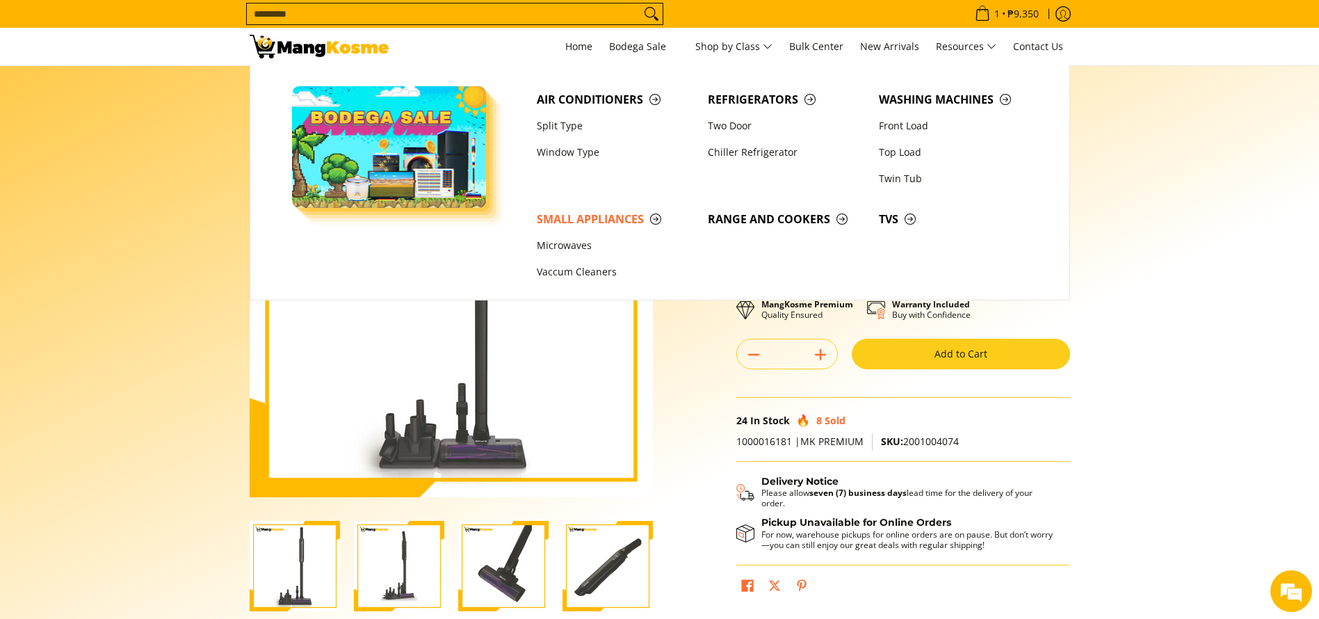
drag, startPoint x: 171, startPoint y: 68, endPoint x: 205, endPoint y: 70, distance: 34.1
click at [171, 69] on section "Skip to Main Content Enable zoom Disable zoom Enable zoom Disable zoom Enable z…" at bounding box center [659, 383] width 1319 height 635
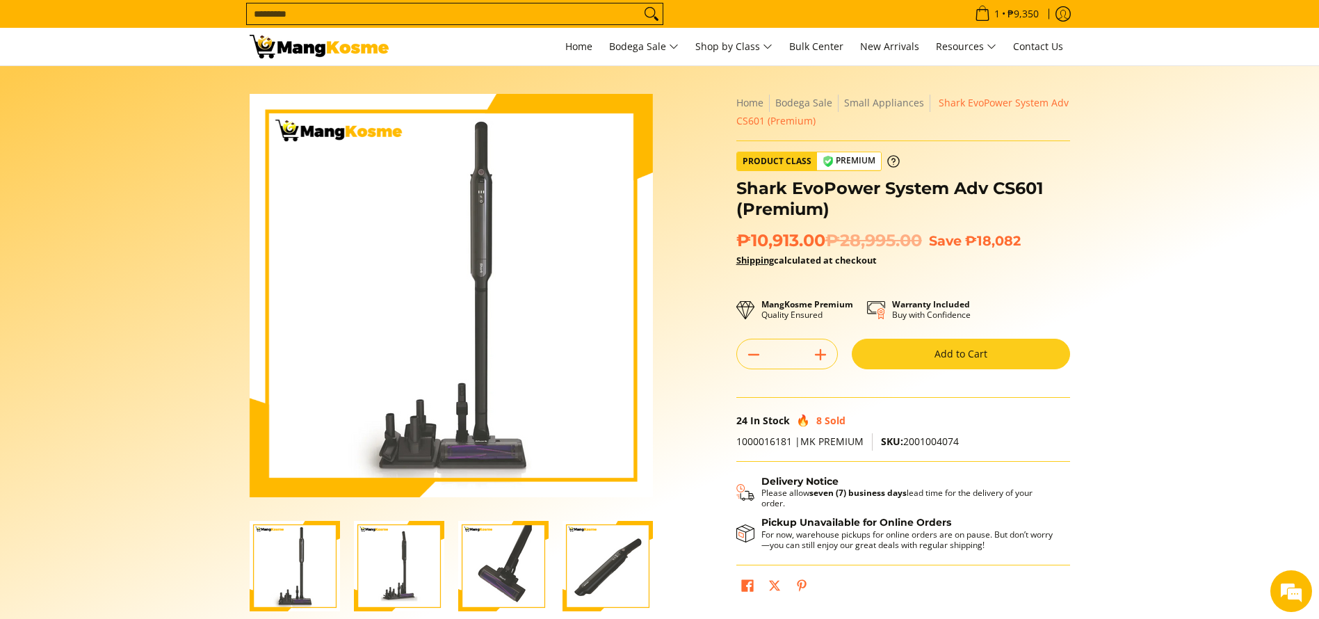
click at [300, 46] on img at bounding box center [319, 47] width 139 height 24
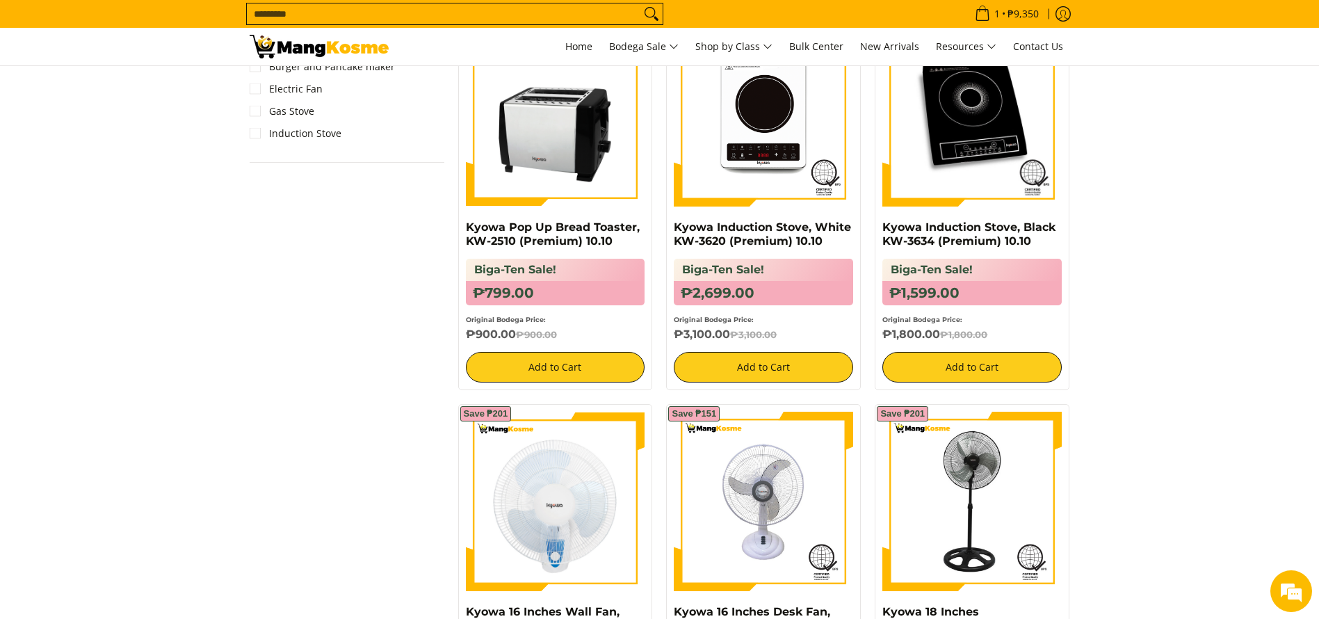
scroll to position [834, 0]
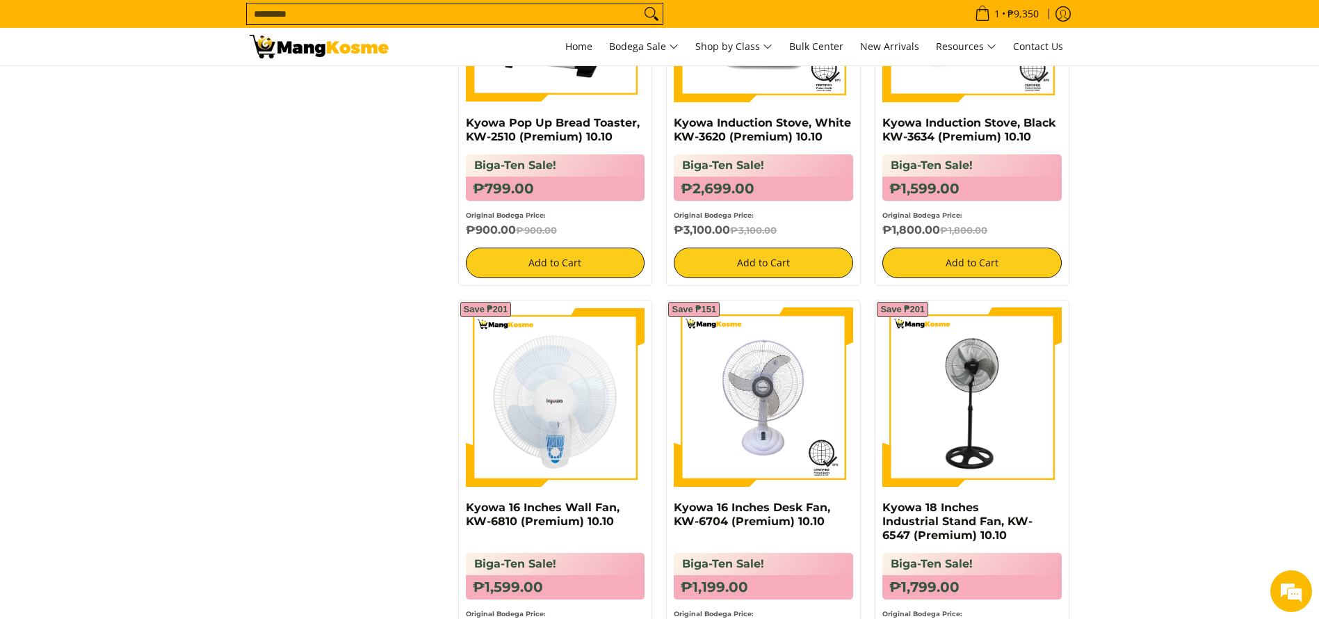
click at [923, 433] on img at bounding box center [971, 396] width 179 height 179
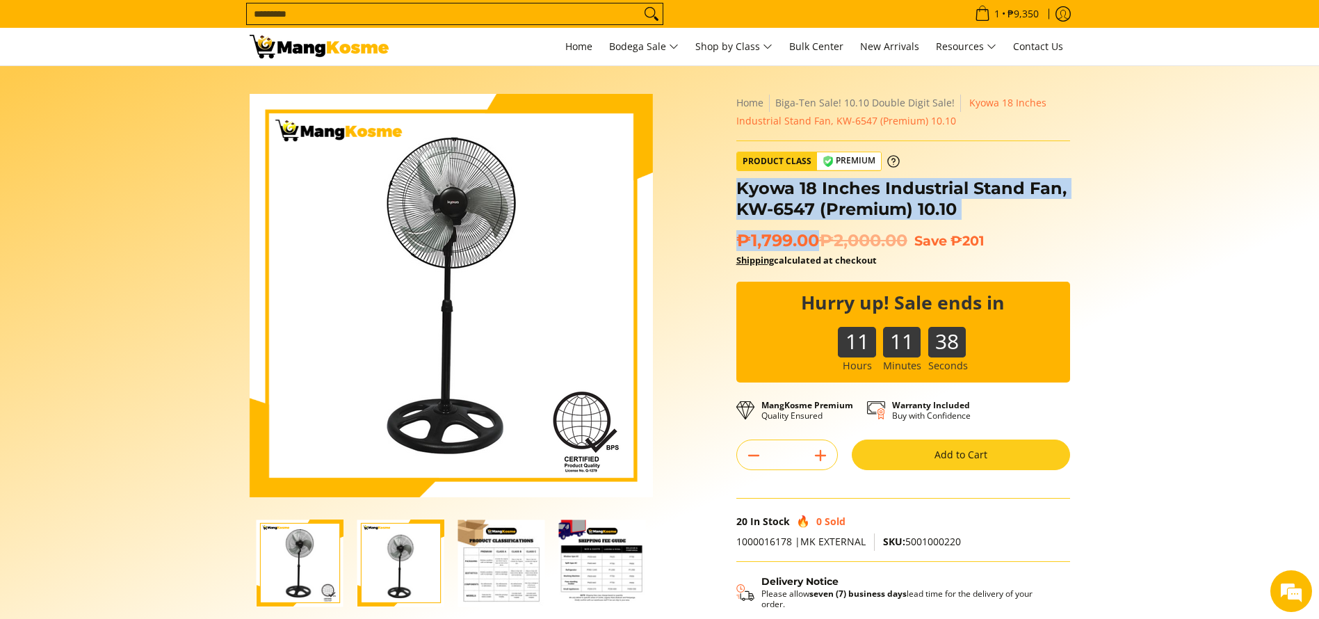
copy div "Kyowa 18 Inches Industrial Stand Fan, KW-6547 (Premium) 10.10 ₱1,799.00"
drag, startPoint x: 820, startPoint y: 237, endPoint x: 741, endPoint y: 184, distance: 96.2
click at [741, 184] on div "**********" at bounding box center [903, 403] width 334 height 619
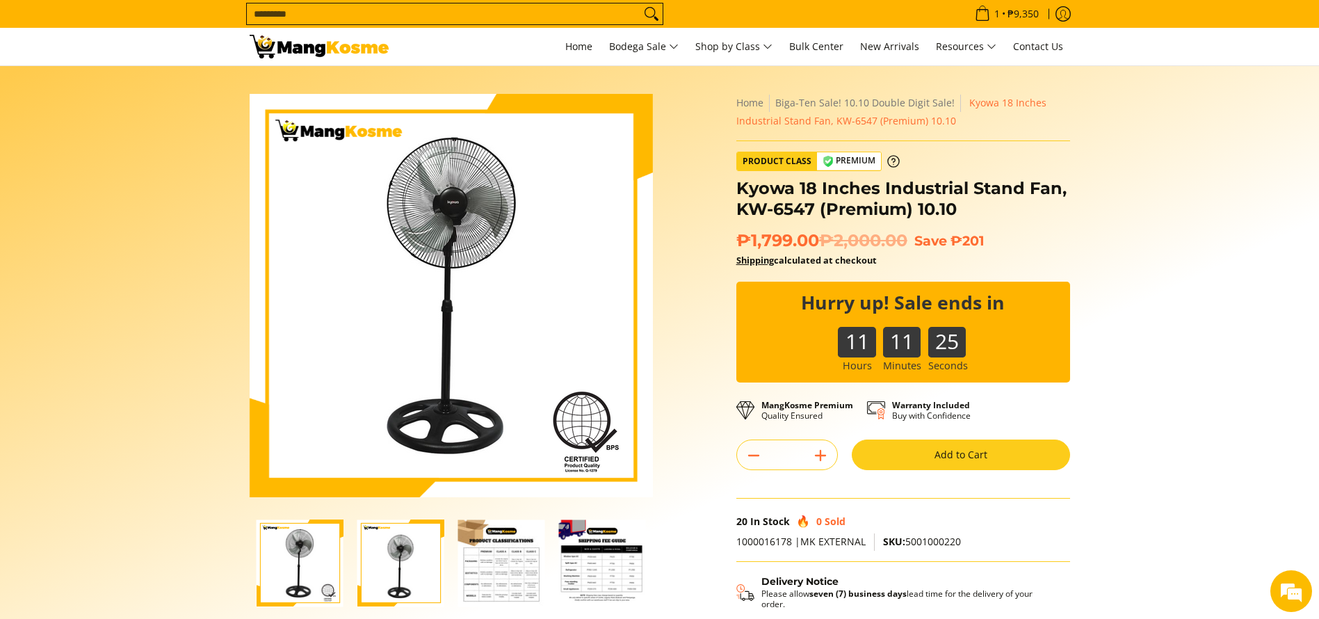
drag, startPoint x: 798, startPoint y: 297, endPoint x: 1011, endPoint y: 284, distance: 213.8
click at [1011, 284] on div "11 11 25" at bounding box center [903, 332] width 334 height 100
click at [321, 45] on img at bounding box center [319, 47] width 139 height 24
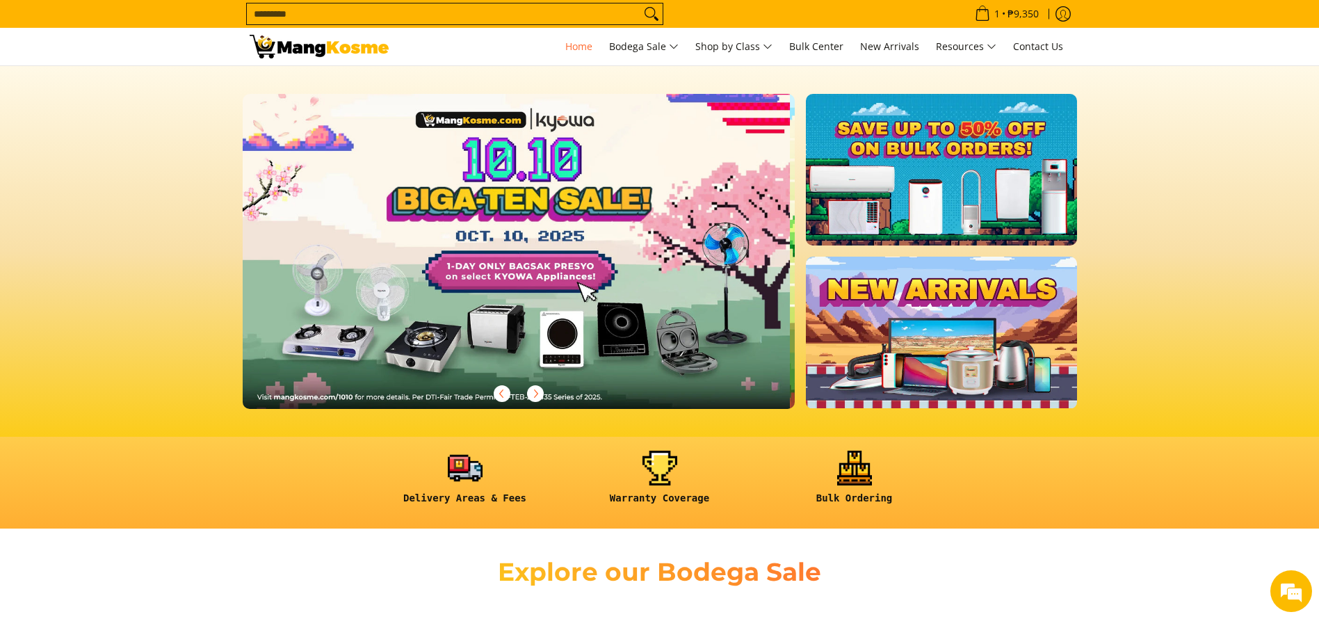
scroll to position [0, 553]
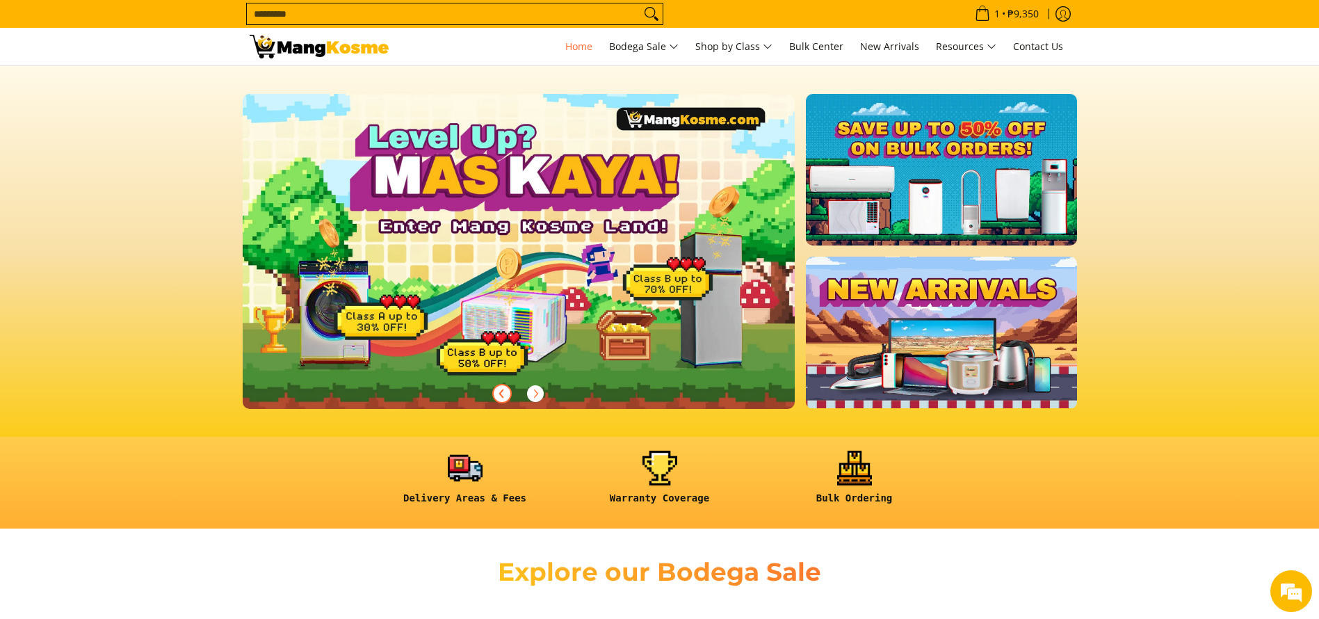
click at [497, 385] on button "Previous" at bounding box center [502, 393] width 31 height 31
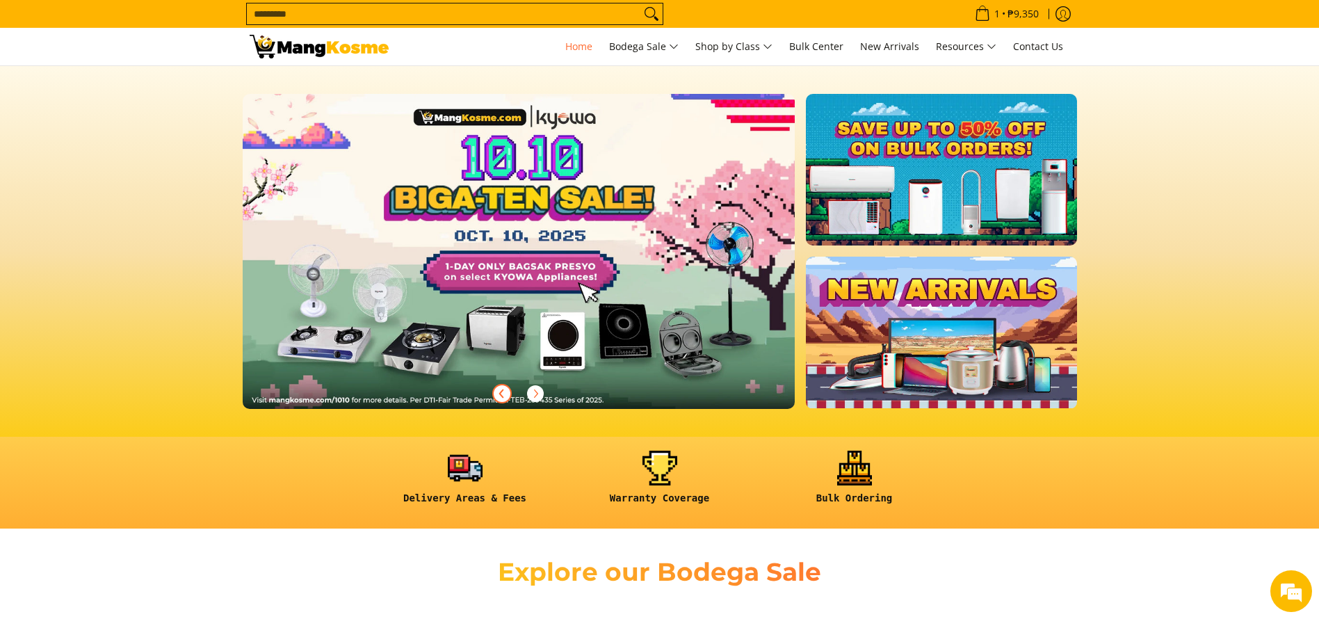
scroll to position [0, 0]
click at [583, 286] on link at bounding box center [541, 262] width 597 height 337
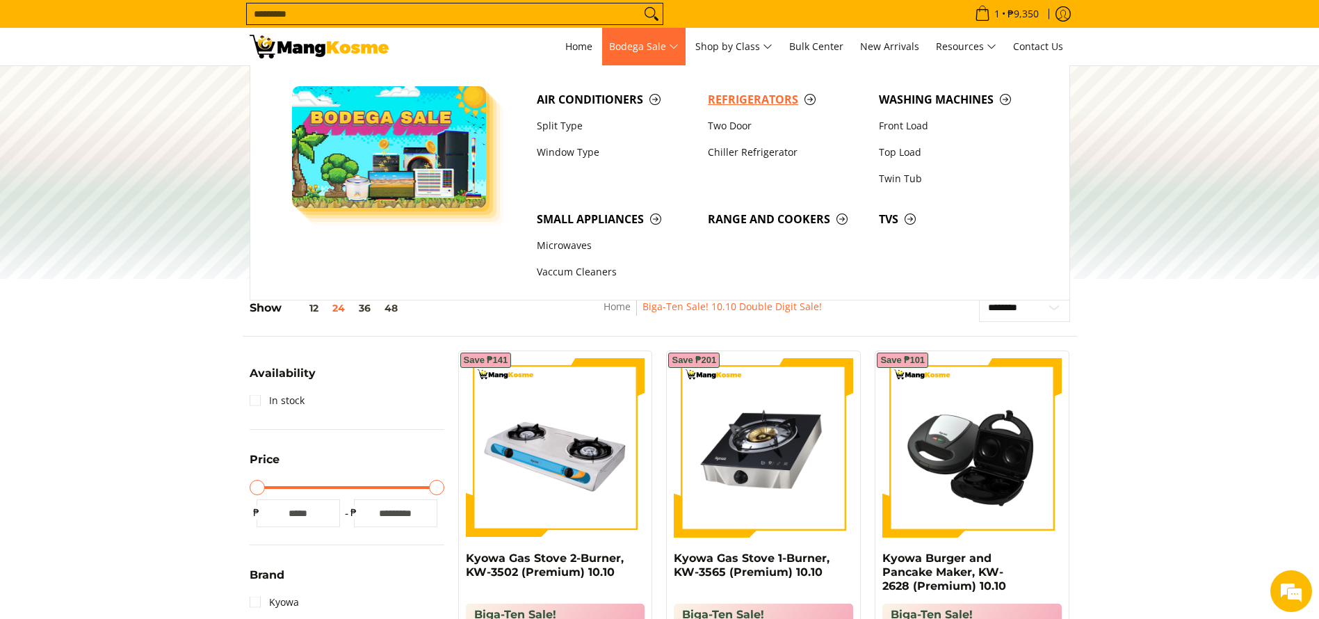
click at [737, 97] on span "Refrigerators" at bounding box center [786, 99] width 157 height 17
